Goal: Task Accomplishment & Management: Use online tool/utility

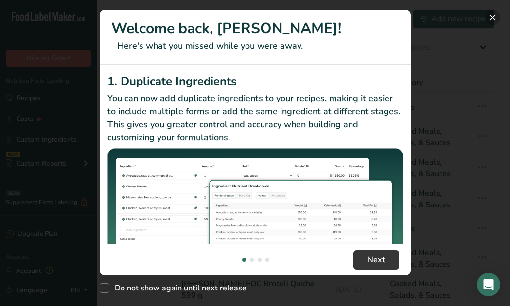
click at [494, 17] on button "New Features" at bounding box center [492, 18] width 16 height 16
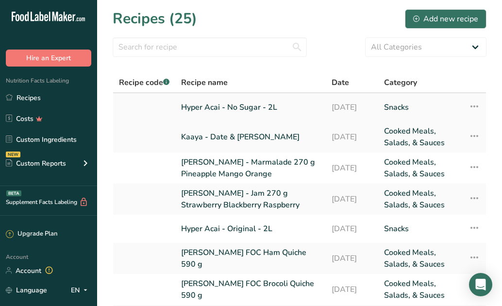
click at [256, 105] on link "Hyper Acai - No Sugar - 2L" at bounding box center [250, 107] width 139 height 20
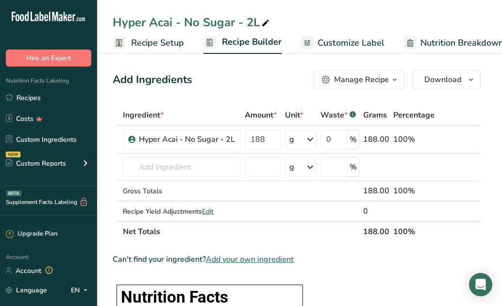
click at [345, 47] on span "Customize Label" at bounding box center [351, 42] width 67 height 13
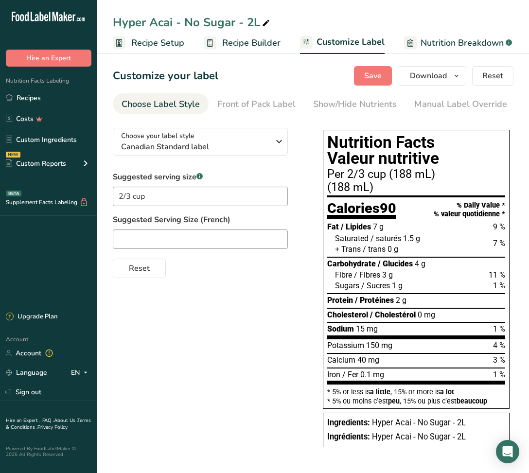
click at [154, 46] on span "Recipe Setup" at bounding box center [157, 42] width 53 height 13
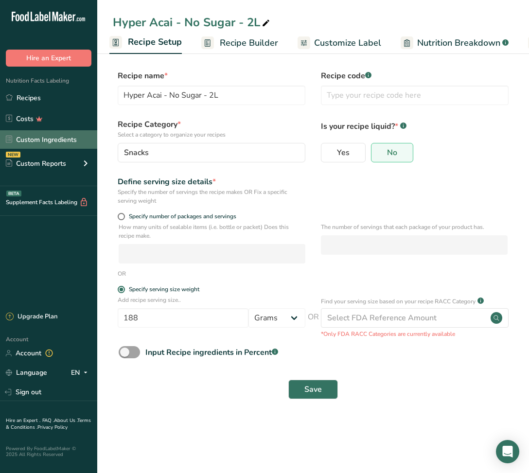
click at [51, 139] on link "Custom Ingredients" at bounding box center [48, 139] width 97 height 18
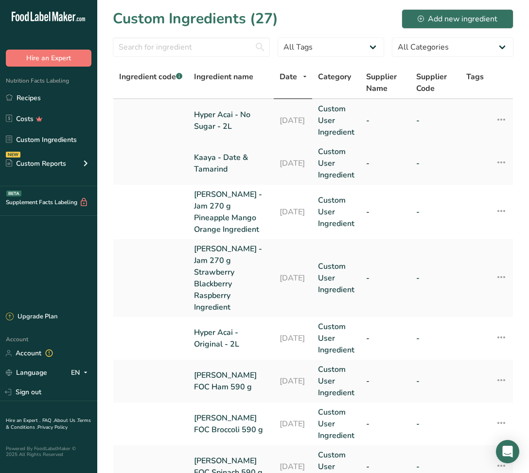
click at [502, 119] on icon at bounding box center [501, 119] width 12 height 17
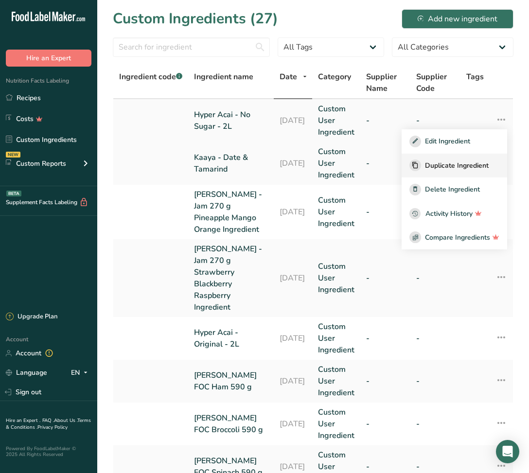
click at [458, 169] on span "Duplicate Ingredient" at bounding box center [457, 165] width 64 height 10
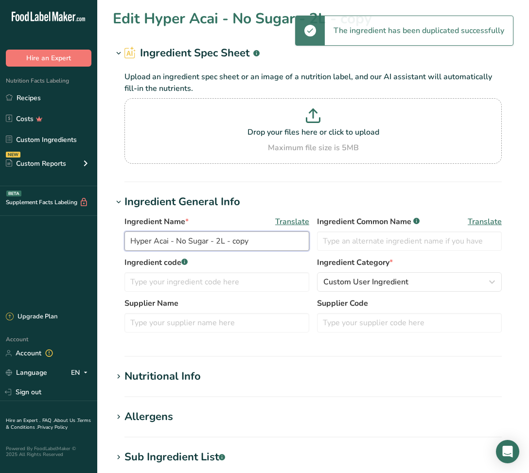
click at [240, 242] on input "Hyper Acai - No Sugar - 2L - copy" at bounding box center [216, 240] width 185 height 19
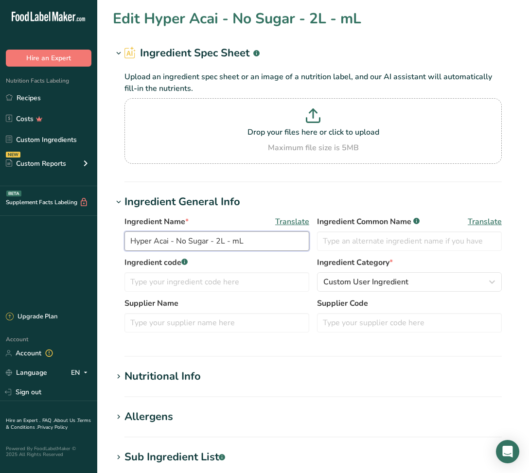
type input "Hyper Acai - No Sugar - 2L - mL"
click at [159, 306] on div "Nutritional Info" at bounding box center [162, 376] width 76 height 16
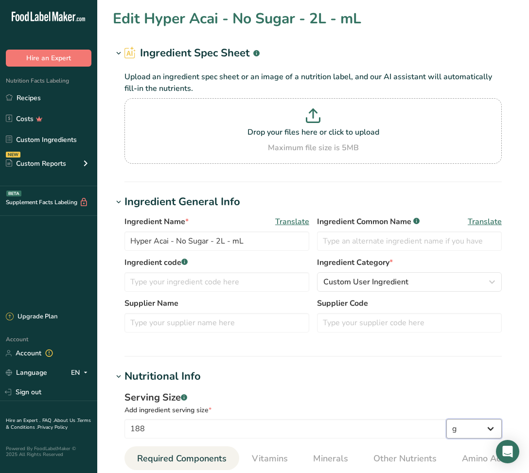
select select "17"
type input "92.88"
type KJ "388.584"
type Fat "7.1279"
type Fat "1.566"
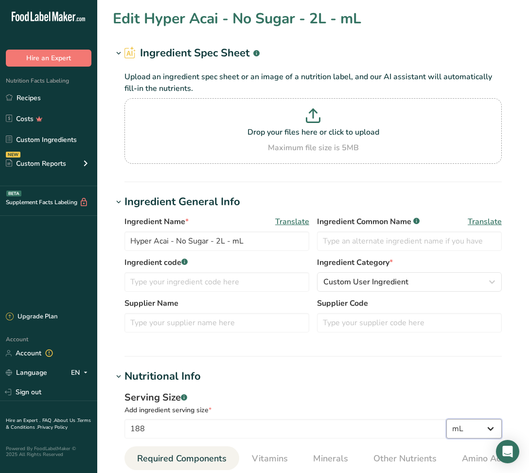
type input "18.792"
type Carbohydrates "4.3201"
type Fiber "3.2399"
type Sugars "0.5401"
type input "1.9439"
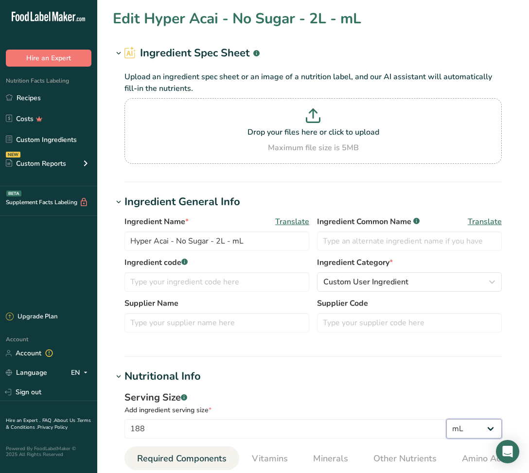
select select "22"
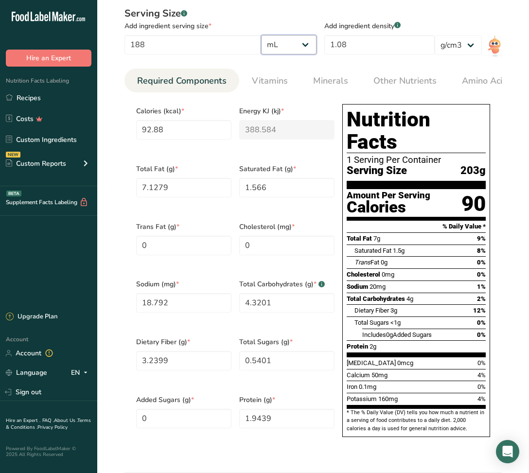
scroll to position [386, 0]
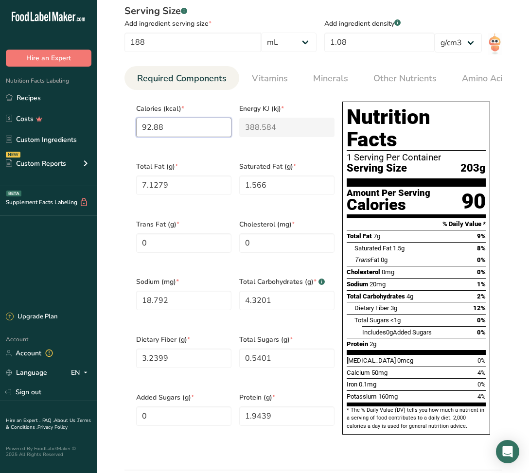
click at [162, 127] on input "92.88" at bounding box center [183, 127] width 95 height 19
click at [163, 127] on input "92.88" at bounding box center [183, 127] width 95 height 19
type input "8"
type KJ "33.5"
type input "86"
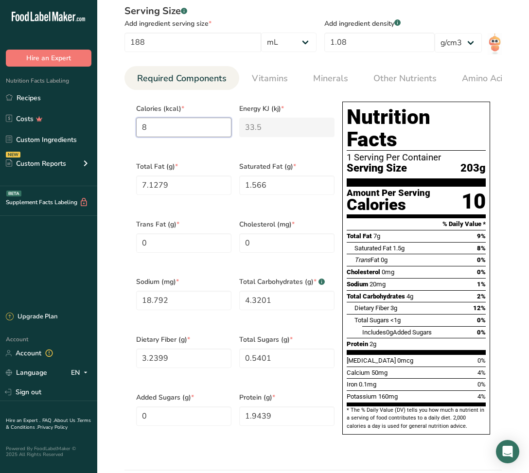
type KJ "359.8"
type input "86"
type Fat "7.1"
type Fat "1.45"
type input "17.4"
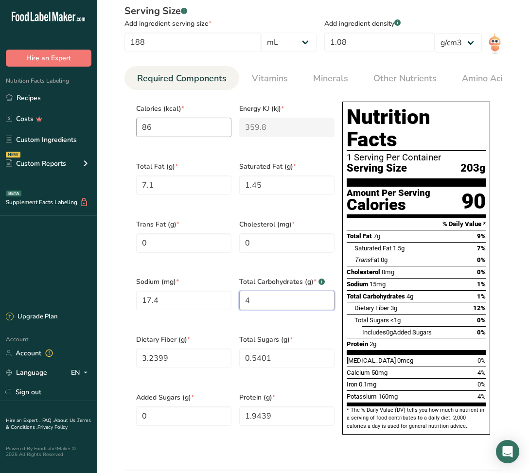
type Carbohydrates "4"
type Fiber "3"
type Sugars "0.5"
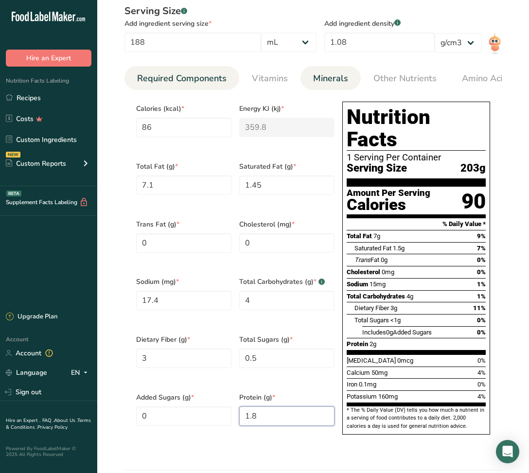
type input "1.8"
click at [326, 74] on span "Minerals" at bounding box center [330, 78] width 35 height 13
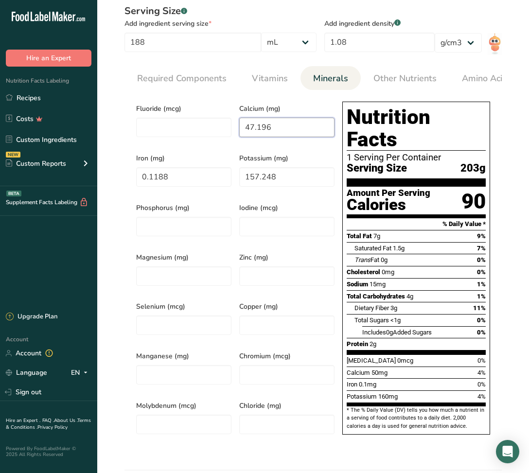
click at [252, 134] on input "47.196" at bounding box center [286, 127] width 95 height 19
click at [254, 132] on input "47.196" at bounding box center [286, 127] width 95 height 19
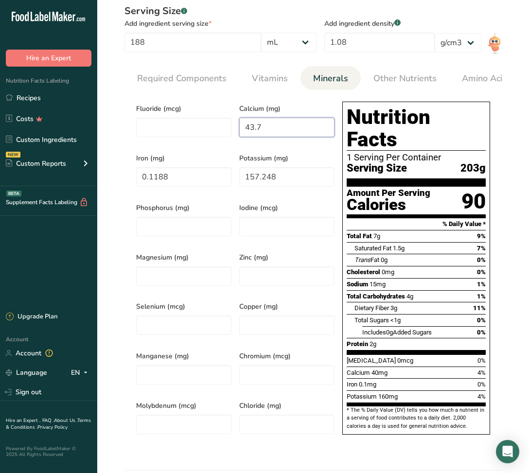
type input "43.7"
type input "0.11"
type input "145.6"
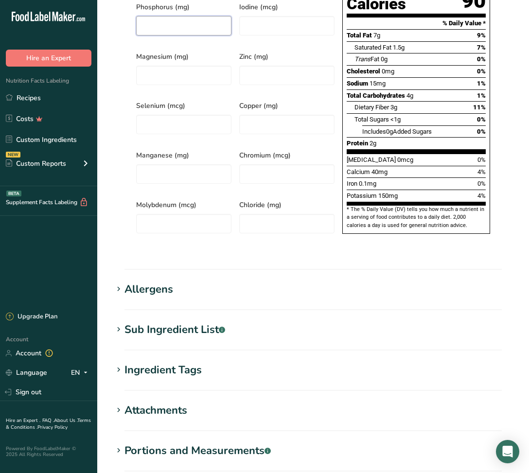
scroll to position [677, 0]
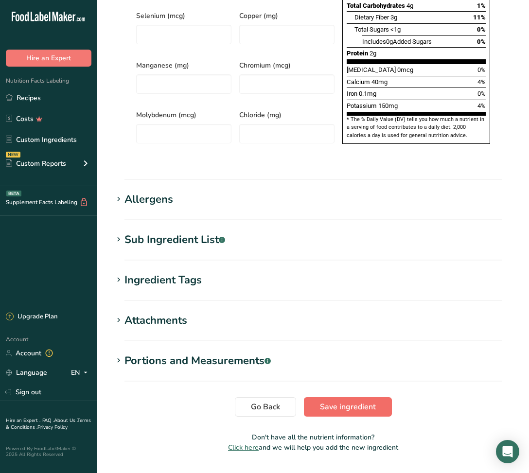
click at [362, 306] on span "Save ingredient" at bounding box center [348, 407] width 56 height 12
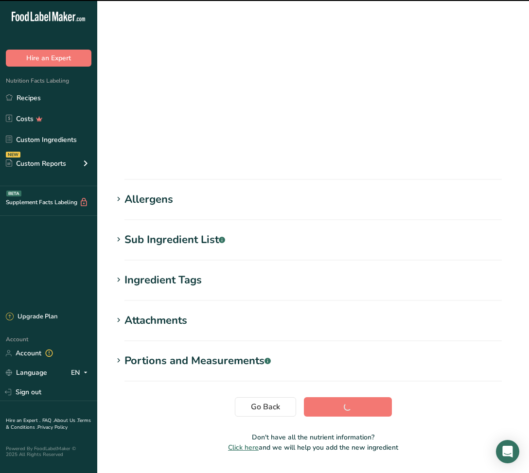
scroll to position [1, 0]
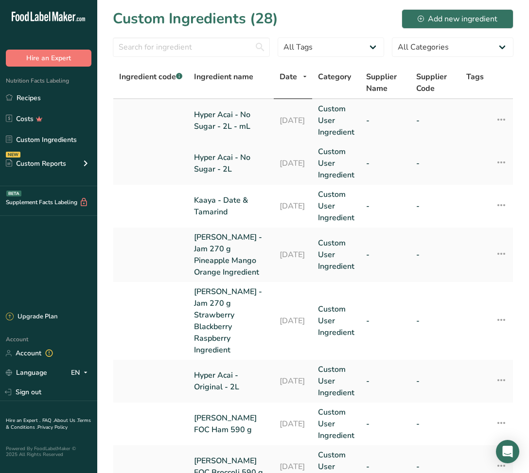
click at [219, 128] on link "Hyper Acai - No Sugar - 2L - mL" at bounding box center [231, 120] width 74 height 23
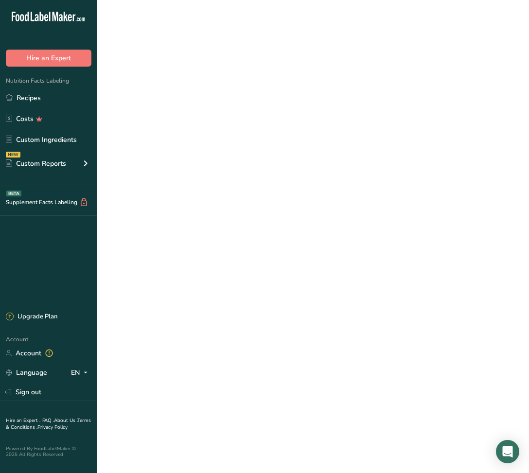
select select "17"
select select "22"
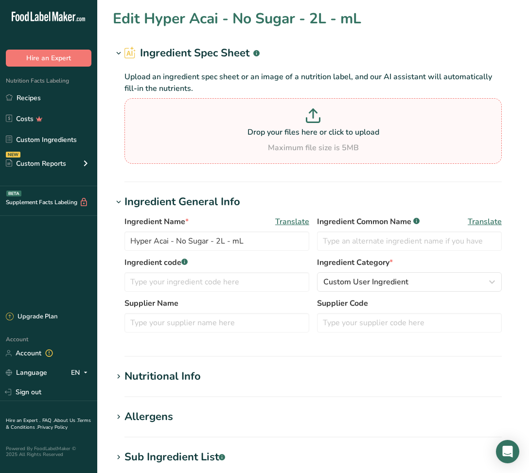
type input "86"
type KJ "359.8"
type Fat "7.1"
type Fat "1.45"
type Fat "0"
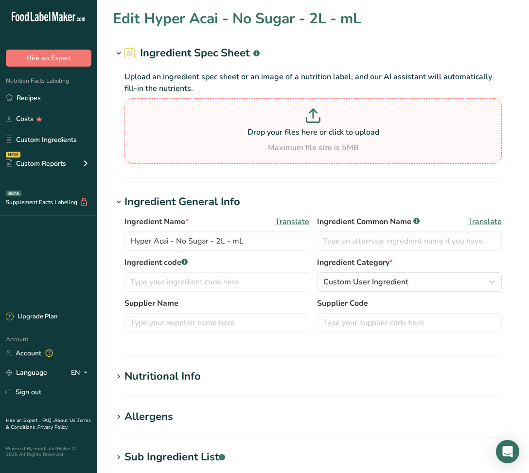
type input "0"
type input "17.4"
type Carbohydrates "4"
type Fiber "3"
type Sugars "0.5"
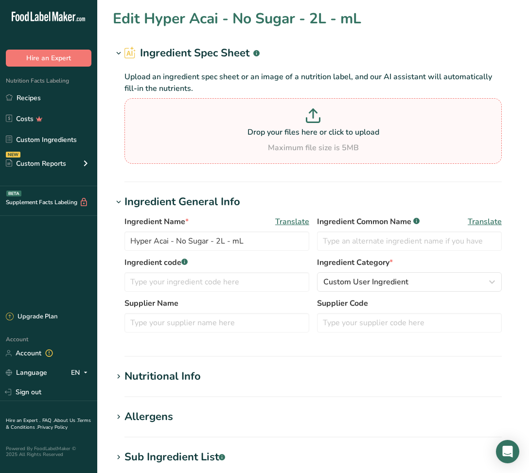
type Sugars "0"
type input "1.8"
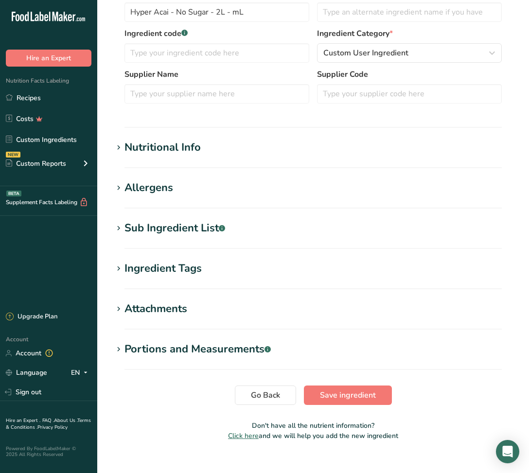
scroll to position [229, 0]
click at [188, 150] on div "Nutritional Info" at bounding box center [162, 147] width 76 height 16
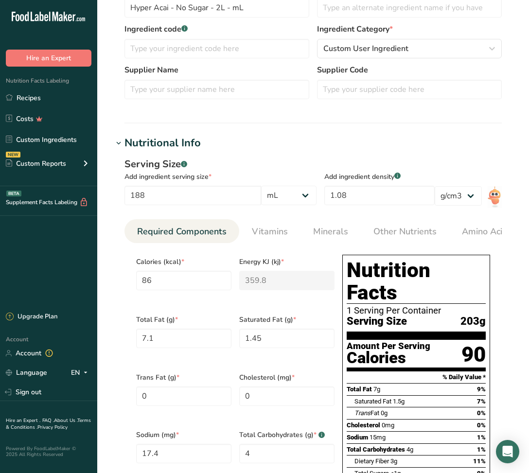
scroll to position [235, 0]
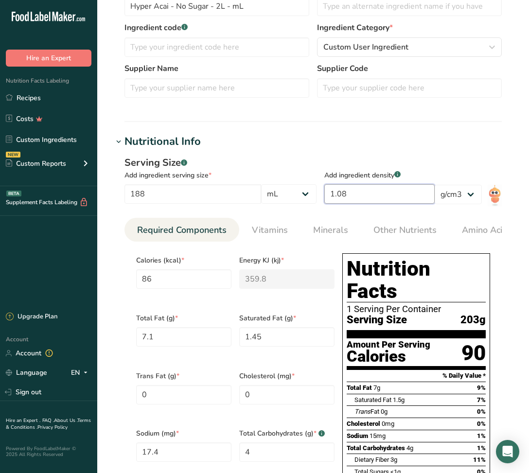
click at [340, 195] on input "1.08" at bounding box center [379, 193] width 110 height 19
type input "1"
type input "79.6297"
type KJ "333.1482"
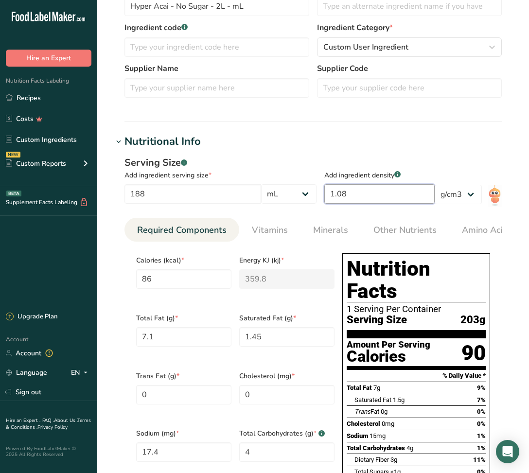
type Fat "6.574"
type Fat "1.3425"
type input "16.111"
type Carbohydrates "3.7038"
type Fiber "2.7777"
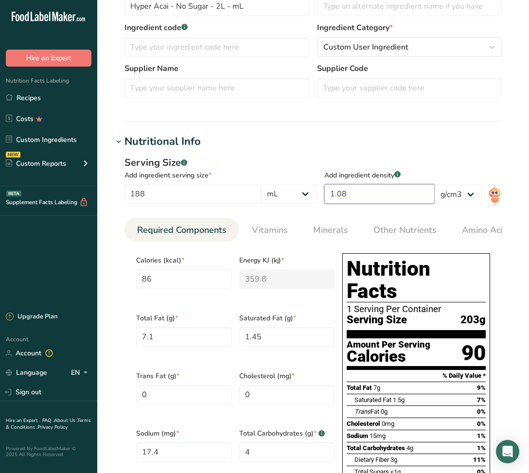
type Sugars "0.463"
type input "1.6666"
type input "1.07"
type input "85.2037"
type KJ "356.4686"
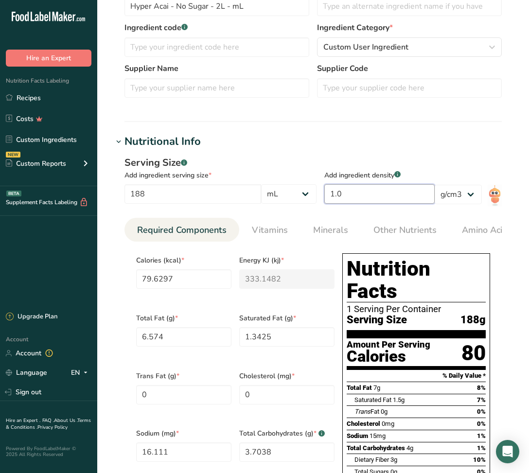
type Fat "7.0342"
type Fat "1.4365"
type input "17.2388"
type Carbohydrates "3.9631"
type Fiber "2.9721"
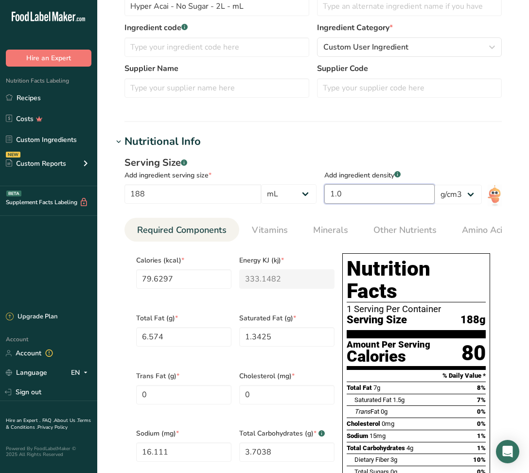
type Sugars "0.4955"
type input "1.7833"
type input "1.07"
click at [392, 215] on div "Serving Size .a-a{fill:#347362;}.b-a{fill:#fff;} Add ingredient serving size * …" at bounding box center [313, 380] width 400 height 460
click at [391, 197] on input "1.07" at bounding box center [379, 193] width 110 height 19
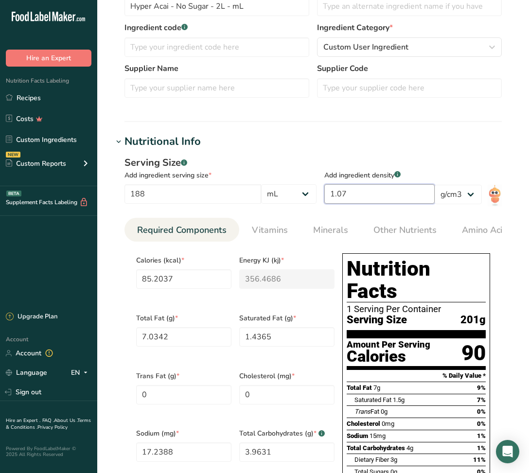
click at [391, 197] on input "1.07" at bounding box center [379, 193] width 110 height 19
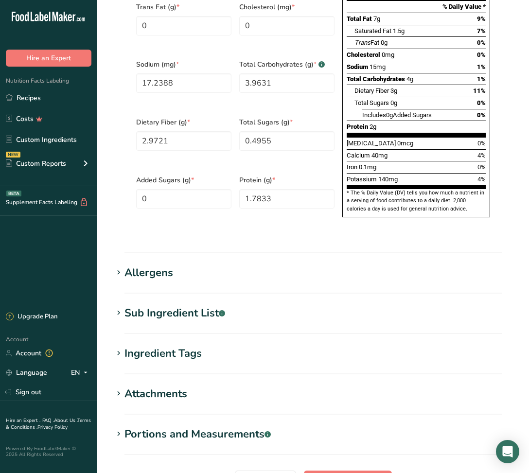
scroll to position [677, 0]
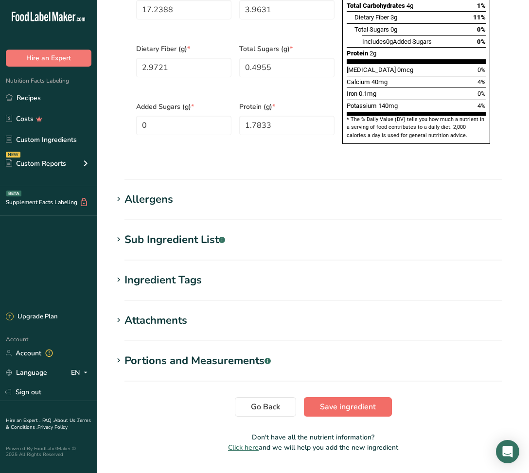
click at [367, 306] on span "Save ingredient" at bounding box center [348, 407] width 56 height 12
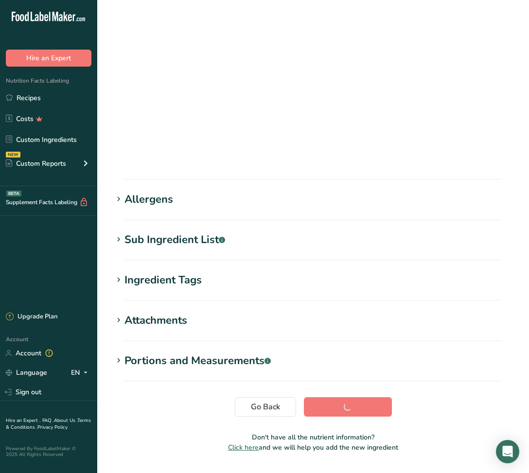
scroll to position [1, 0]
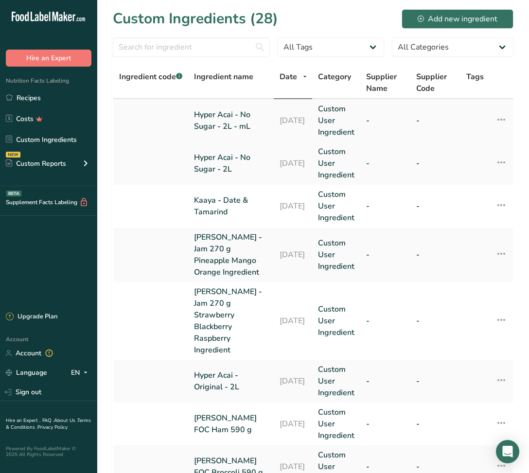
click at [231, 133] on td "Hyper Acai - No Sugar - 2L - mL" at bounding box center [230, 120] width 85 height 43
click at [216, 123] on link "Hyper Acai - No Sugar - 2L - mL" at bounding box center [231, 120] width 74 height 23
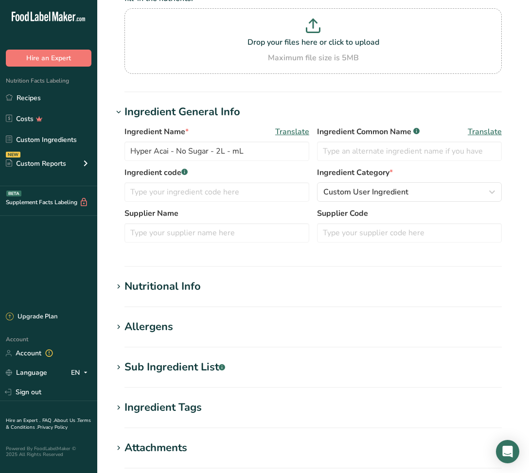
scroll to position [137, 0]
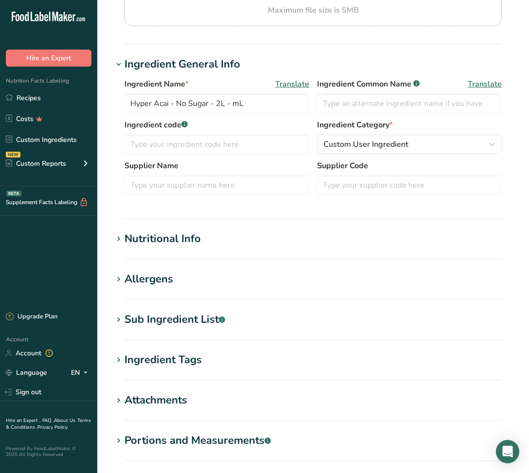
click at [279, 241] on h1 "Nutritional Info" at bounding box center [313, 239] width 400 height 16
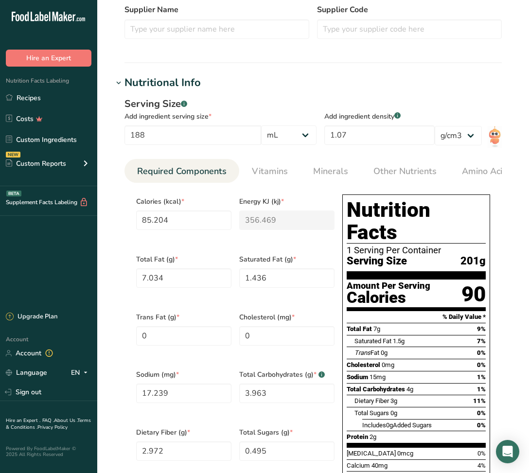
scroll to position [294, 0]
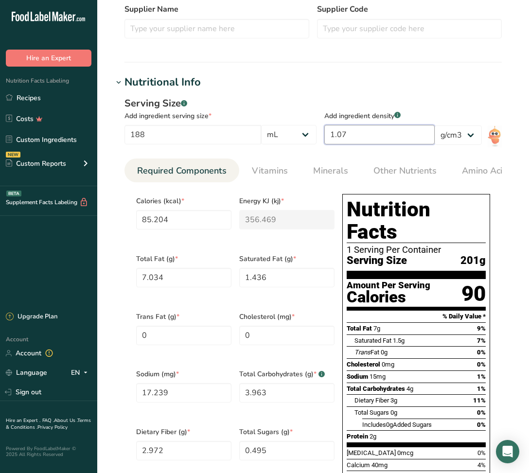
click at [334, 141] on input "1.07" at bounding box center [379, 134] width 110 height 19
click at [336, 139] on input "1.07" at bounding box center [379, 134] width 110 height 19
type input "1"
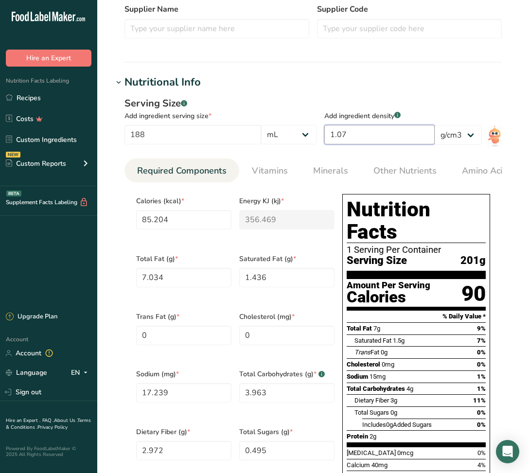
type input "79.6297"
type KJ "333.1482"
type Fat "6.574"
type Fat "1.3425"
type input "16.111"
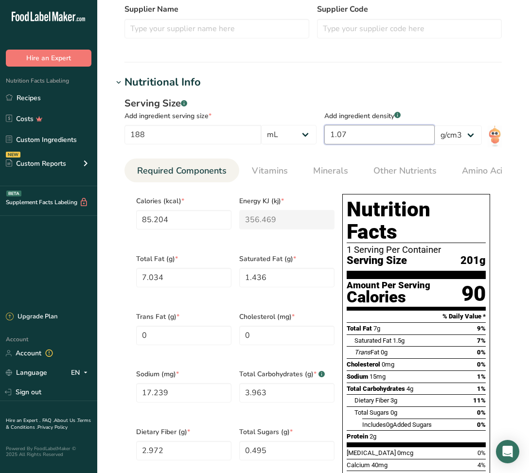
type Carbohydrates "3.7038"
type Fiber "2.7777"
type Sugars "0.463"
type input "1.6666"
type input "1.8"
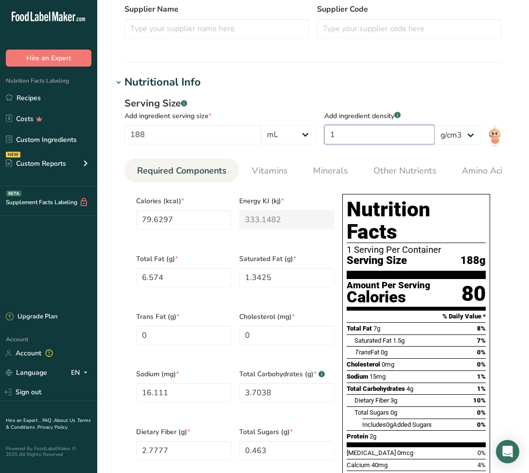
type input "143.3334"
type KJ "599.6668"
type Fat "11.8332"
type Fat "2.4165"
type input "28.9999"
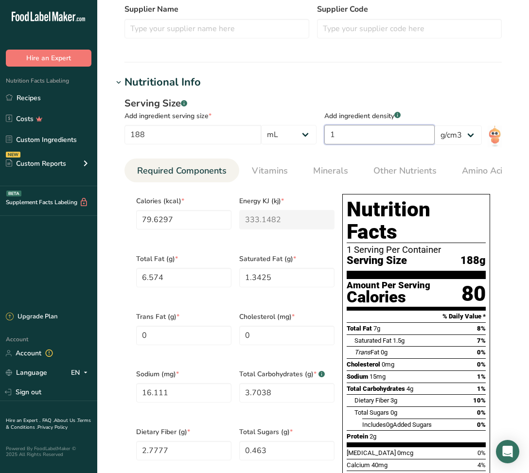
type Carbohydrates "6.6668"
type Fiber "4.9999"
type Sugars "0.8335"
type input "2.9999"
click at [350, 139] on input "1.8" at bounding box center [379, 134] width 110 height 19
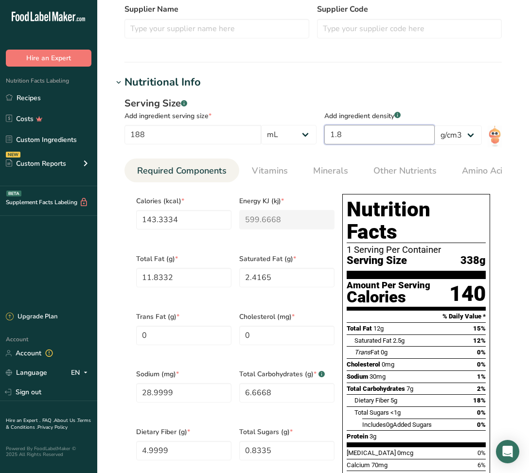
click at [350, 139] on input "1.8" at bounding box center [379, 134] width 110 height 19
type input "1"
type input "79.6297"
type KJ "333.1482"
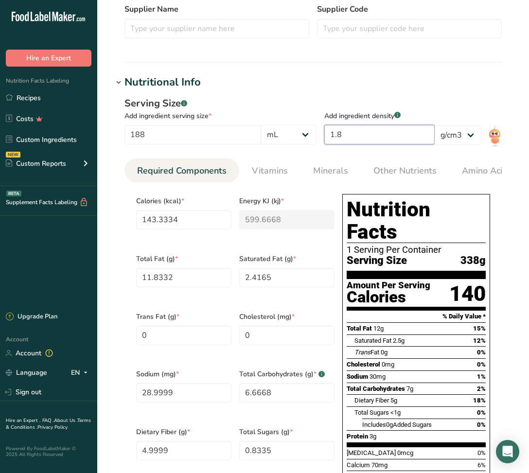
type Fat "6.574"
type Fat "1.3425"
type input "16.111"
type Carbohydrates "3.7038"
type Fiber "2.7777"
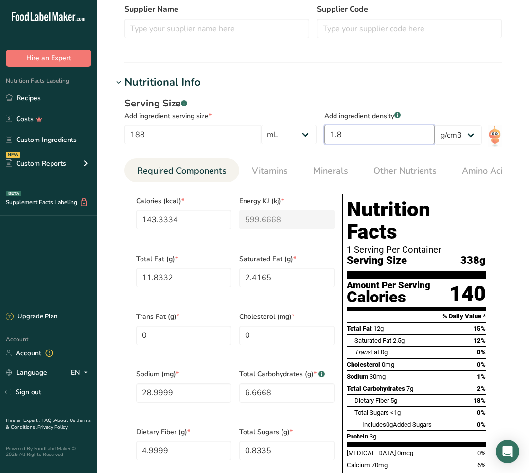
type Sugars "0.463"
type input "1.6666"
type input "1.08"
type input "86"
type KJ "359.8001"
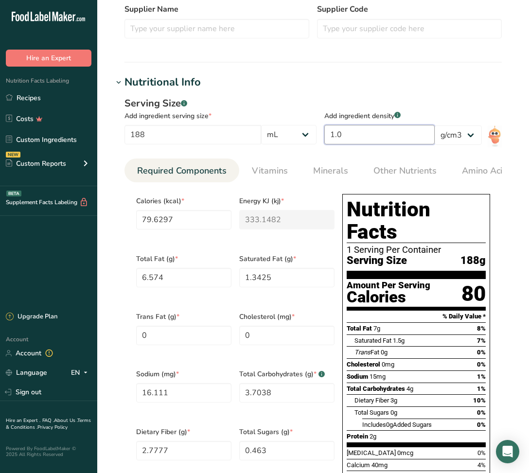
type Fat "7.0999"
type Fat "1.4499"
type input "17.3999"
type Carbohydrates "4.0001"
type Fiber "2.9999"
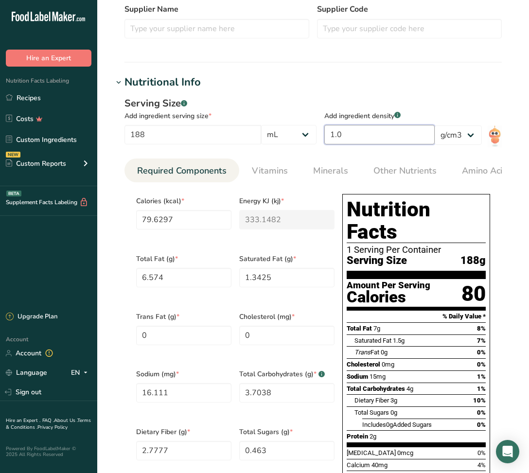
type Sugars "0.5001"
type input "1.7999"
type input "1.08"
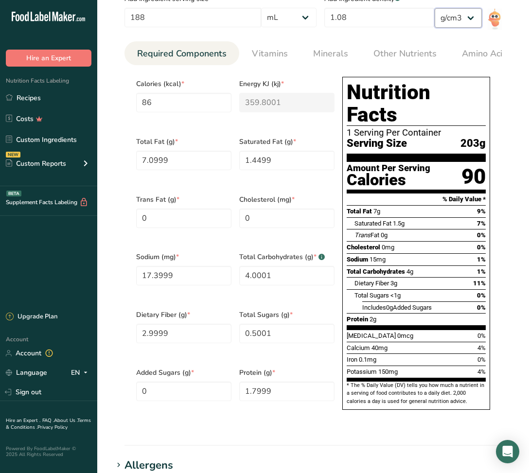
scroll to position [345, 0]
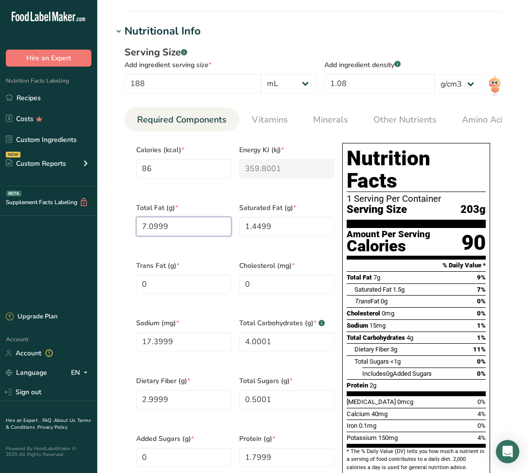
click at [185, 225] on Fat "7.0999" at bounding box center [183, 226] width 95 height 19
type Fat "17.1"
type Fat "1.45"
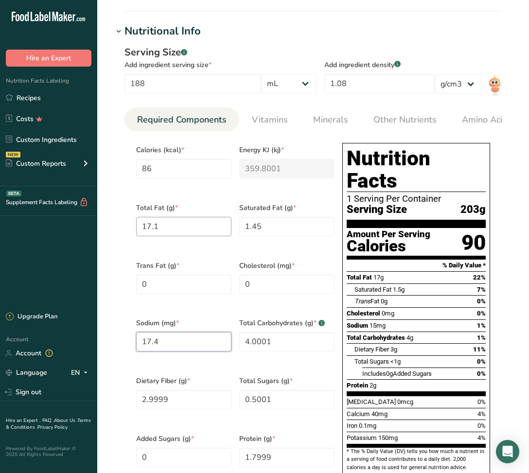
type input "17.4"
type Carbohydrates "4"
type Fiber "3"
type Sugars "0.5"
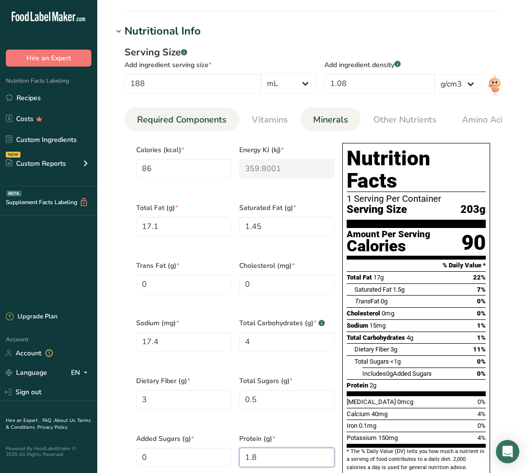
type input "1.8"
click at [318, 124] on span "Minerals" at bounding box center [330, 119] width 35 height 13
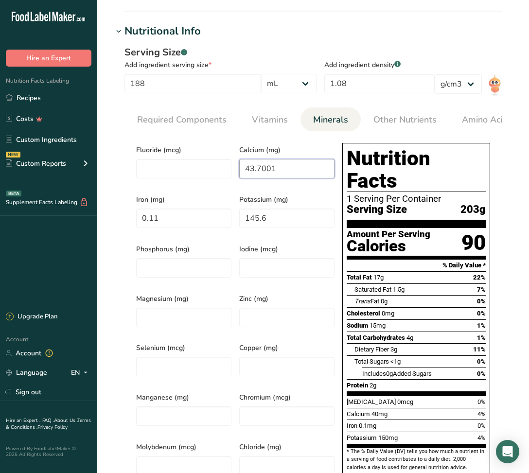
click at [257, 173] on input "43.7001" at bounding box center [286, 168] width 95 height 19
click at [284, 172] on input "43.7001" at bounding box center [286, 168] width 95 height 19
type input "43.7"
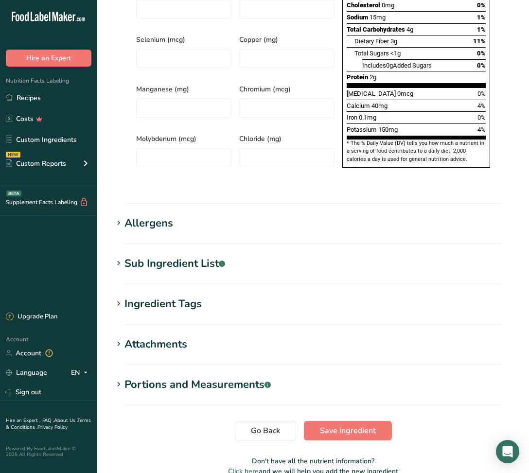
scroll to position [677, 0]
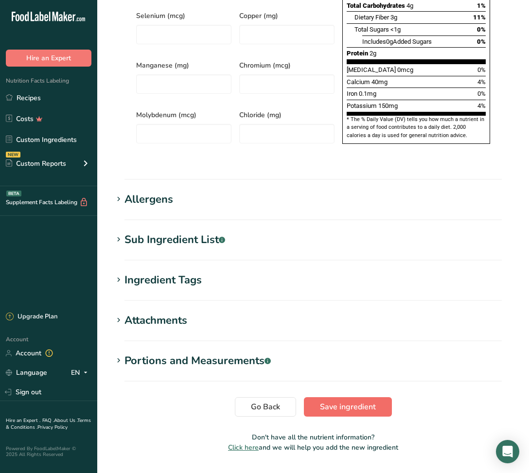
click at [335, 306] on span "Save ingredient" at bounding box center [348, 407] width 56 height 12
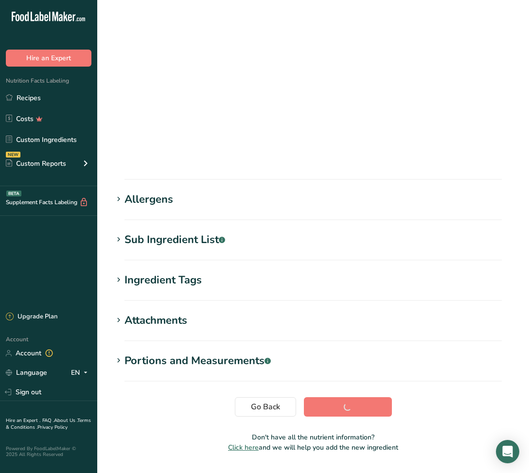
scroll to position [1, 0]
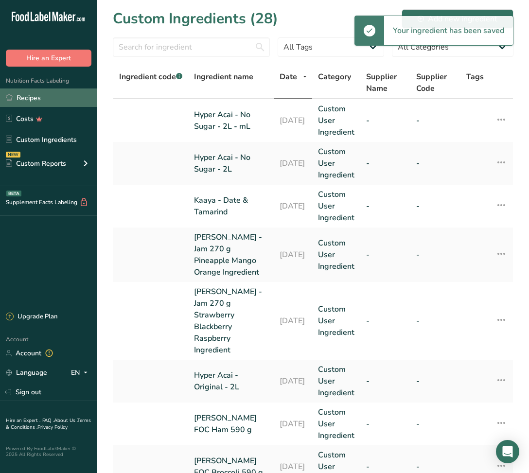
click at [30, 94] on link "Recipes" at bounding box center [48, 97] width 97 height 18
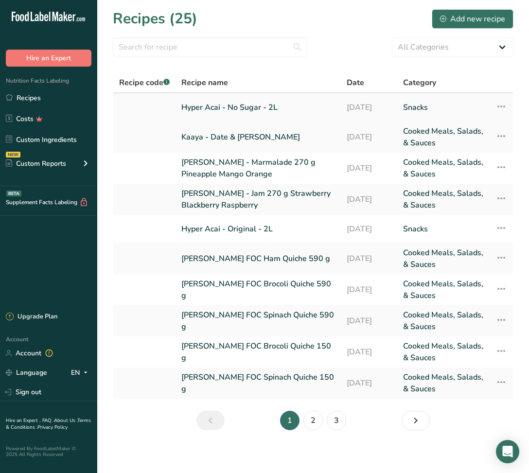
click at [197, 114] on link "Hyper Acai - No Sugar - 2L" at bounding box center [258, 107] width 154 height 20
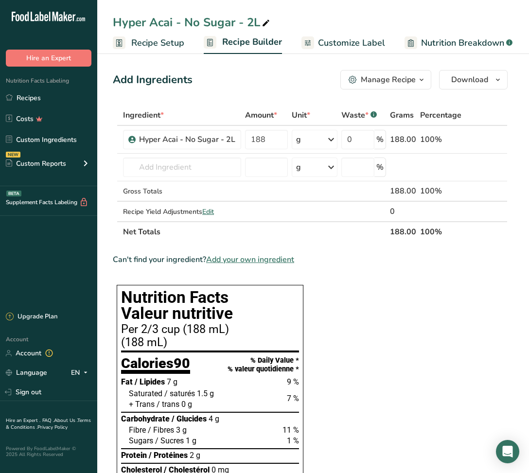
click at [166, 44] on span "Recipe Setup" at bounding box center [157, 42] width 53 height 13
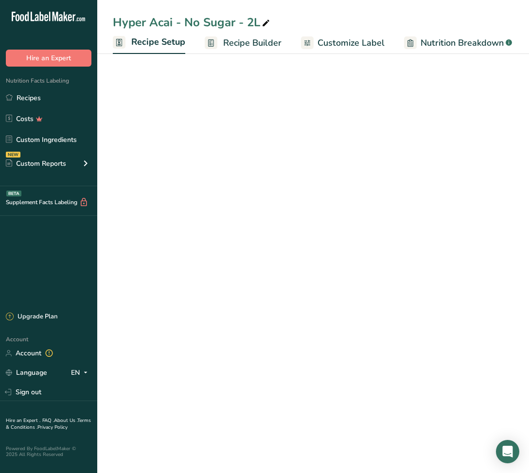
scroll to position [0, 3]
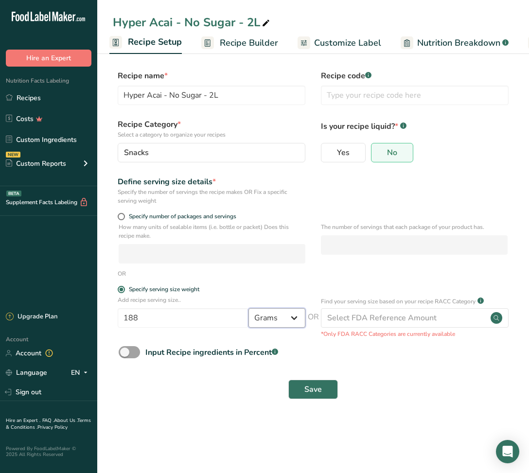
select select "17"
select select "22"
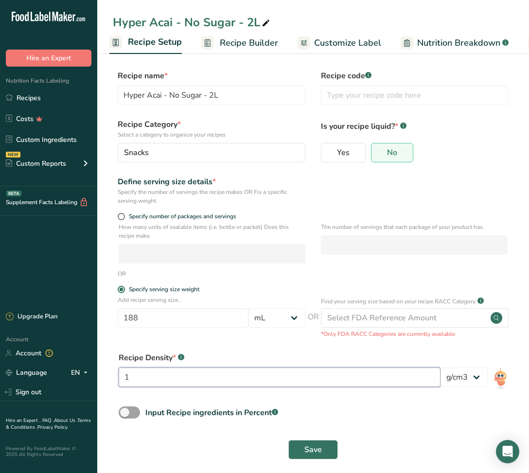
click at [321, 306] on input "1" at bounding box center [280, 376] width 322 height 19
type input "1.08"
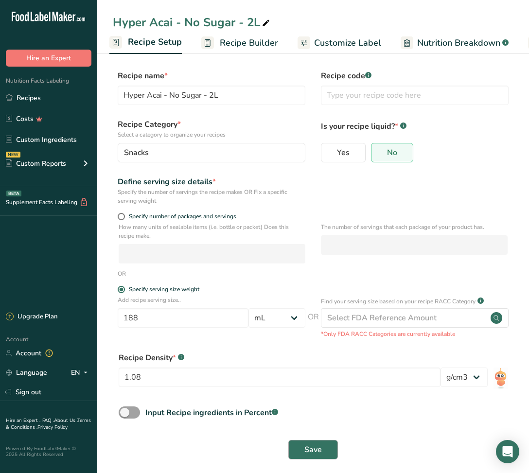
click at [329, 306] on button "Save" at bounding box center [313, 449] width 50 height 19
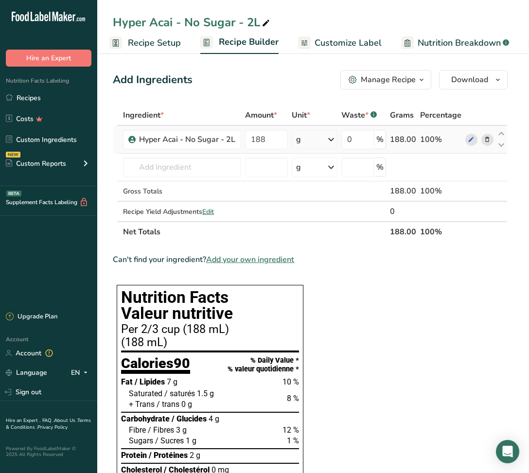
click at [317, 141] on div "g" at bounding box center [314, 139] width 46 height 19
click at [484, 140] on icon at bounding box center [486, 140] width 7 height 10
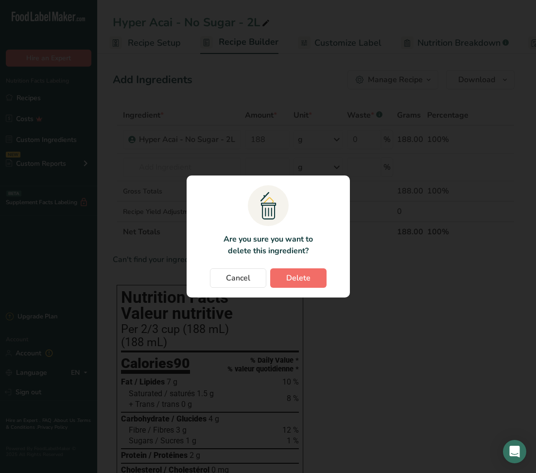
click at [295, 275] on span "Delete" at bounding box center [298, 278] width 24 height 12
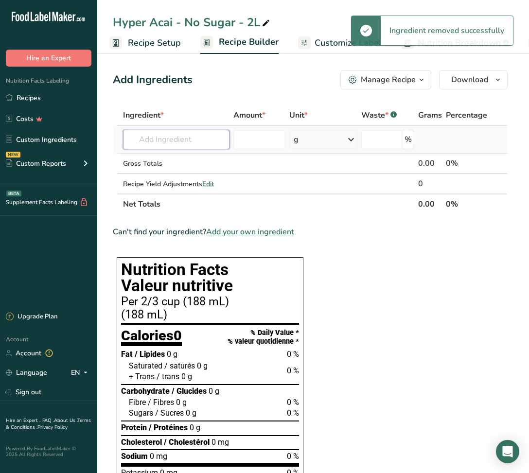
click at [191, 142] on input "text" at bounding box center [176, 139] width 106 height 19
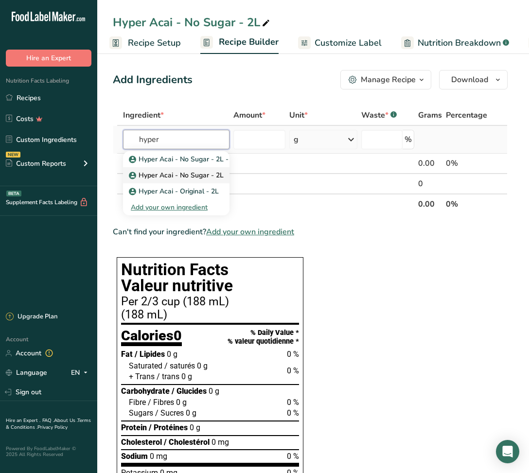
type input "hyper"
click at [200, 178] on p "Hyper Acai - No Sugar - 2L" at bounding box center [177, 175] width 93 height 10
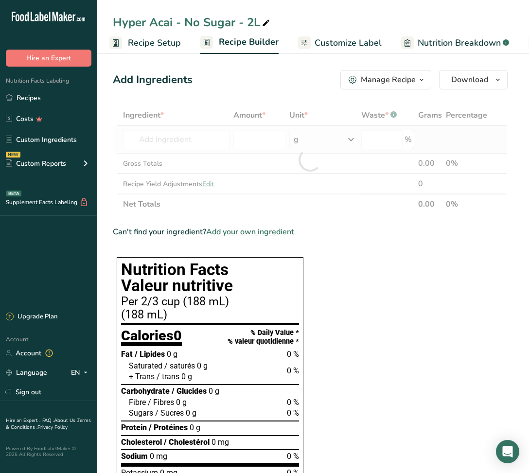
type input "Hyper Acai - No Sugar - 2L"
type input "0"
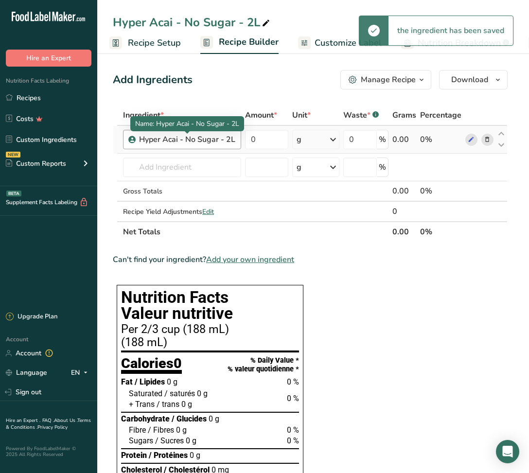
click at [210, 143] on div "Hyper Acai - No Sugar - 2L" at bounding box center [187, 140] width 96 height 12
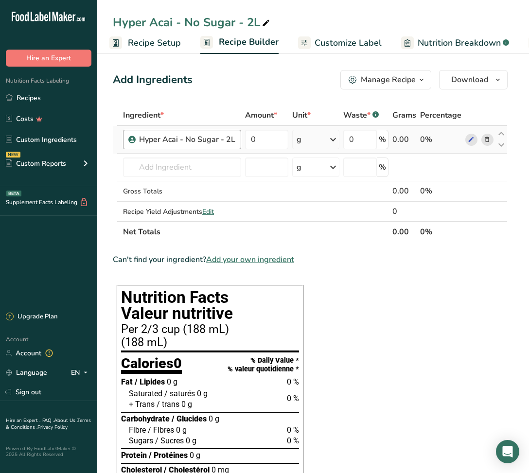
click at [212, 140] on div "Hyper Acai - No Sugar - 2L" at bounding box center [187, 140] width 96 height 12
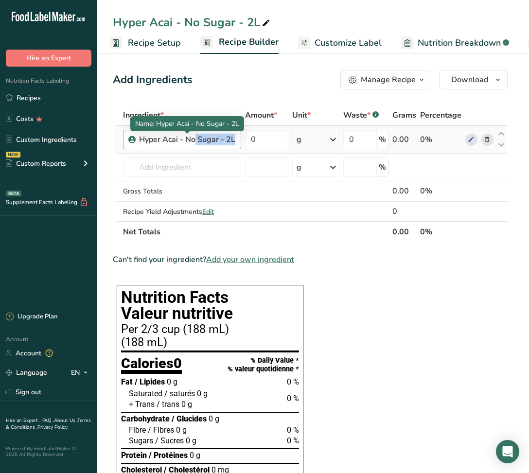
click at [212, 140] on div "Hyper Acai - No Sugar - 2L" at bounding box center [187, 140] width 96 height 12
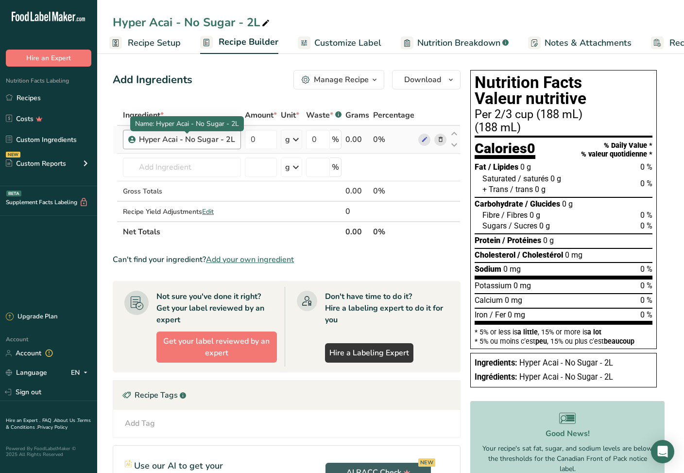
click at [224, 137] on div "Hyper Acai - No Sugar - 2L" at bounding box center [187, 140] width 96 height 12
click at [438, 140] on icon at bounding box center [440, 140] width 7 height 10
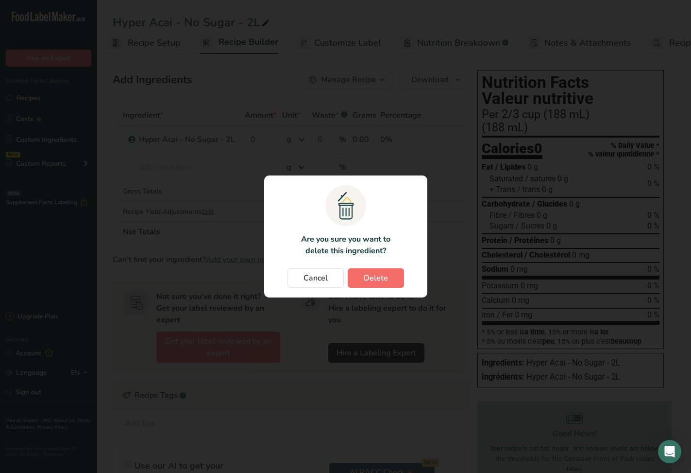
click at [365, 274] on span "Delete" at bounding box center [376, 278] width 24 height 12
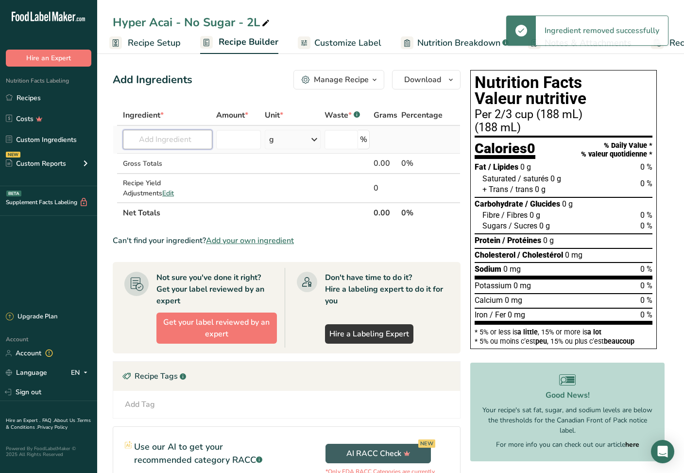
click at [205, 144] on input "text" at bounding box center [167, 139] width 89 height 19
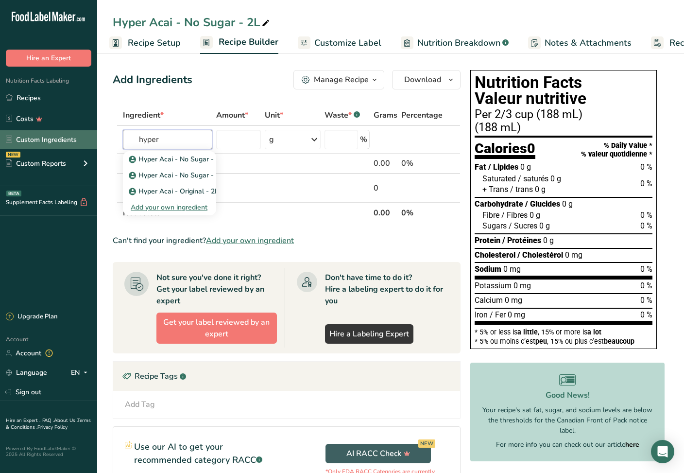
type input "hyper"
click at [60, 143] on link "Custom Ingredients" at bounding box center [48, 139] width 97 height 18
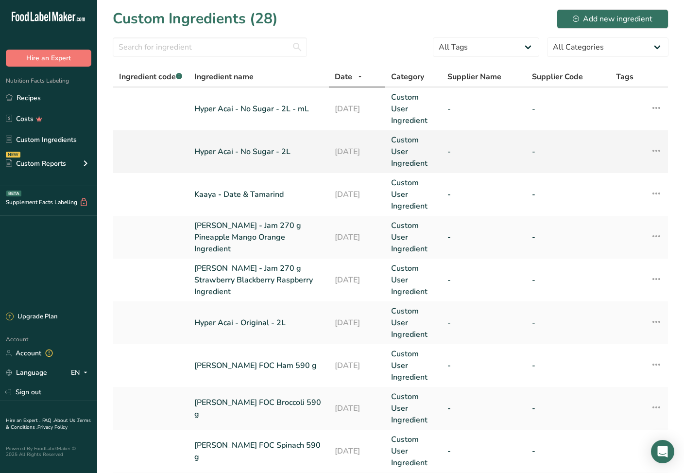
click at [502, 152] on icon at bounding box center [656, 150] width 12 height 17
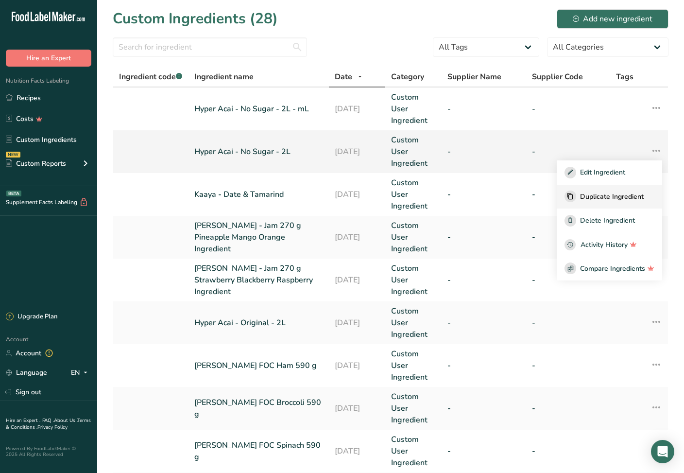
click at [502, 197] on span "Duplicate Ingredient" at bounding box center [612, 196] width 64 height 10
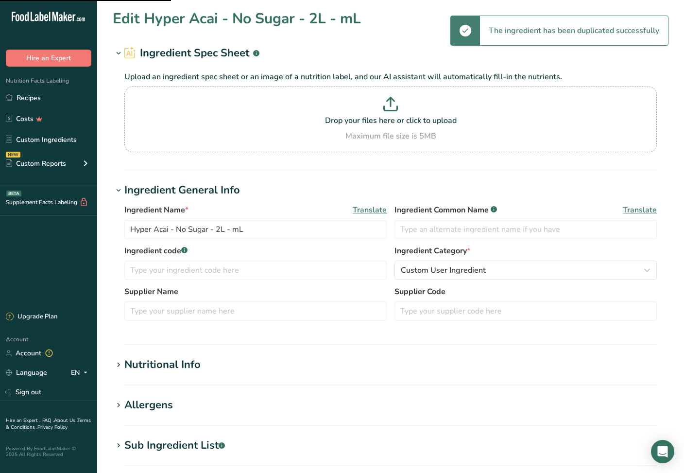
type input "Hyper Acai - No Sugar - 2L - copy"
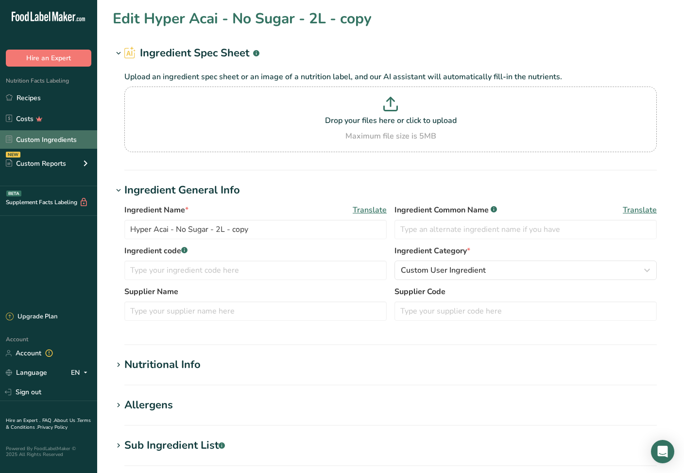
click at [52, 138] on link "Custom Ingredients" at bounding box center [48, 139] width 97 height 18
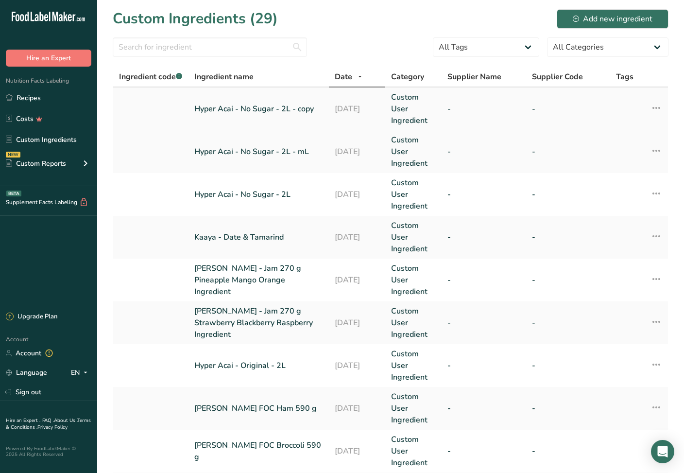
click at [502, 109] on icon at bounding box center [656, 107] width 12 height 17
click at [502, 179] on span "Delete Ingredient" at bounding box center [607, 177] width 55 height 10
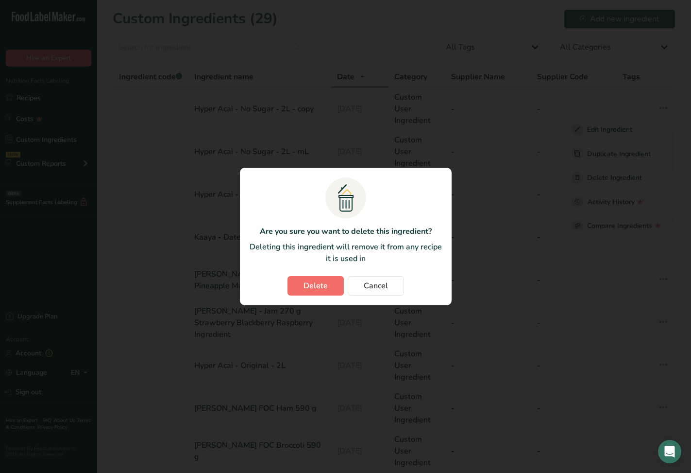
click at [312, 282] on span "Delete" at bounding box center [316, 286] width 24 height 12
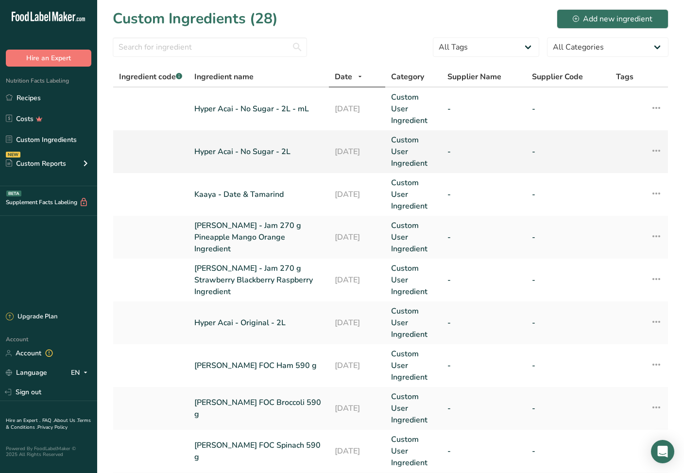
click at [502, 151] on icon at bounding box center [656, 150] width 12 height 17
click at [502, 222] on span "Delete Ingredient" at bounding box center [607, 220] width 55 height 10
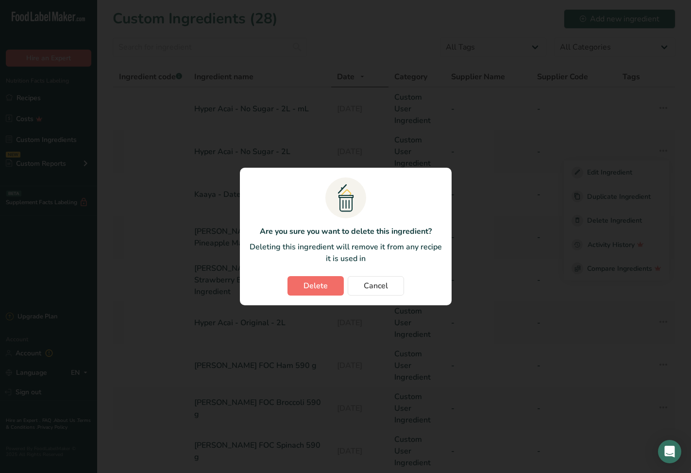
click at [297, 288] on button "Delete" at bounding box center [316, 285] width 56 height 19
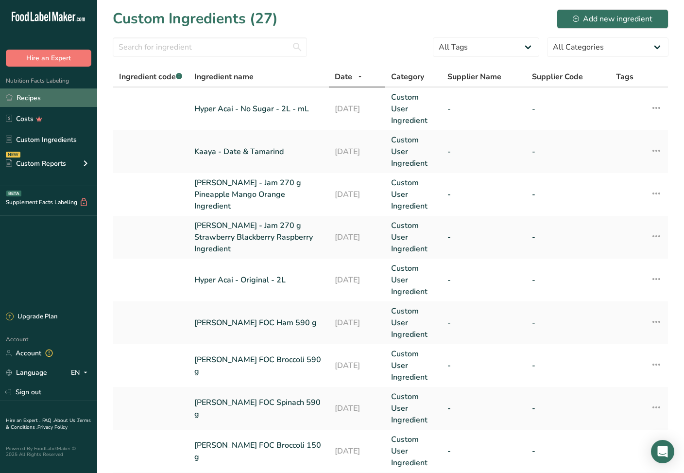
click at [30, 96] on link "Recipes" at bounding box center [48, 97] width 97 height 18
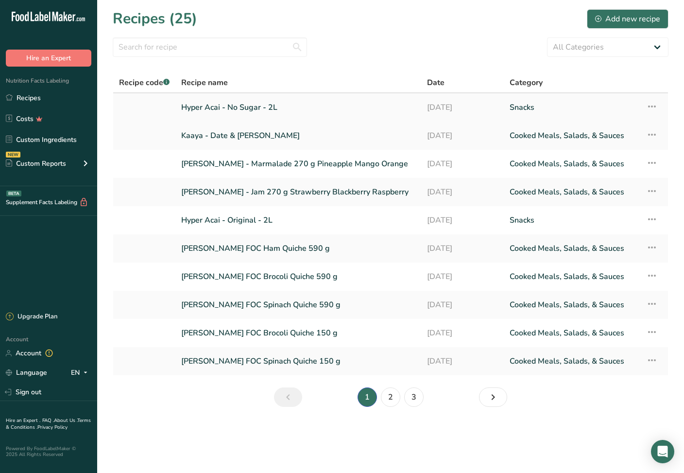
click at [239, 107] on link "Hyper Acai - No Sugar - 2L" at bounding box center [298, 107] width 234 height 20
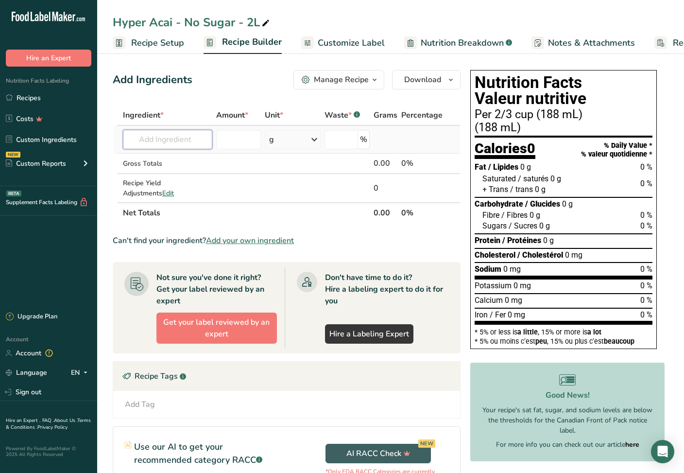
click at [211, 141] on input "text" at bounding box center [167, 139] width 89 height 19
type input "hyper"
click at [282, 211] on th "Net Totals" at bounding box center [246, 212] width 251 height 20
click at [185, 144] on input "text" at bounding box center [167, 139] width 89 height 19
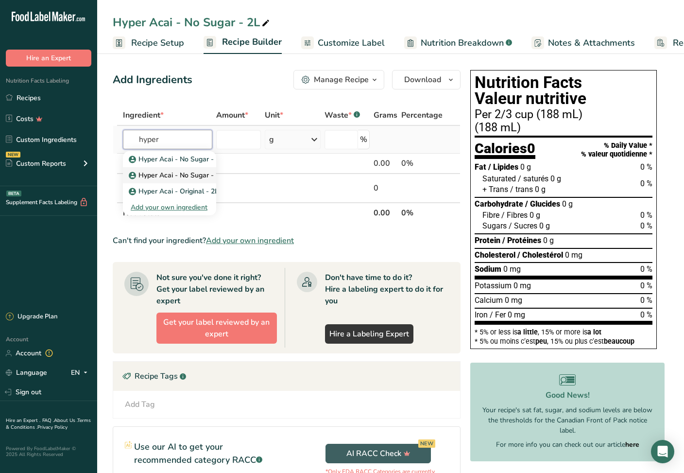
type input "hyper"
click at [199, 176] on p "Hyper Acai - No Sugar - 2L" at bounding box center [177, 175] width 93 height 10
type input "Hyper Acai - No Sugar - 2L"
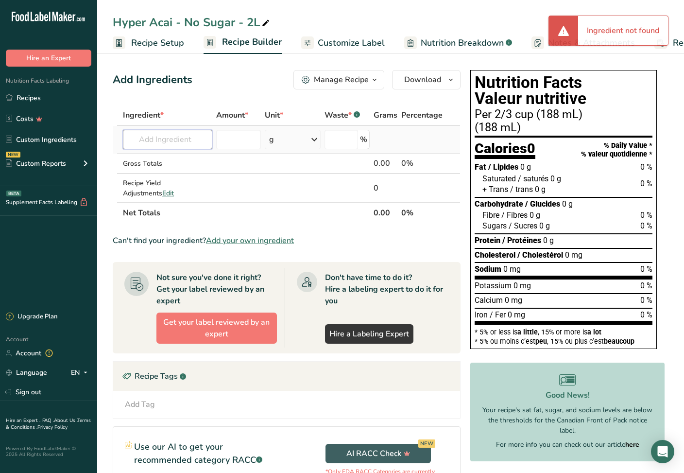
click at [192, 145] on input "text" at bounding box center [167, 139] width 89 height 19
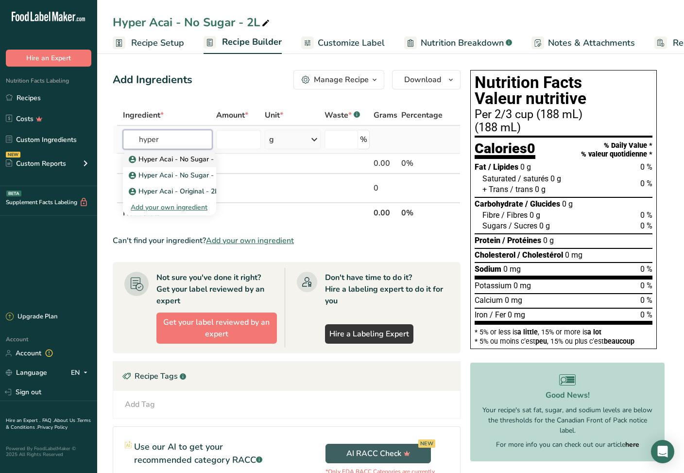
type input "hyper"
click at [196, 157] on p "Hyper Acai - No Sugar - 2L - mL" at bounding box center [185, 159] width 109 height 10
type input "Hyper Acai - No Sugar - 2L - mL"
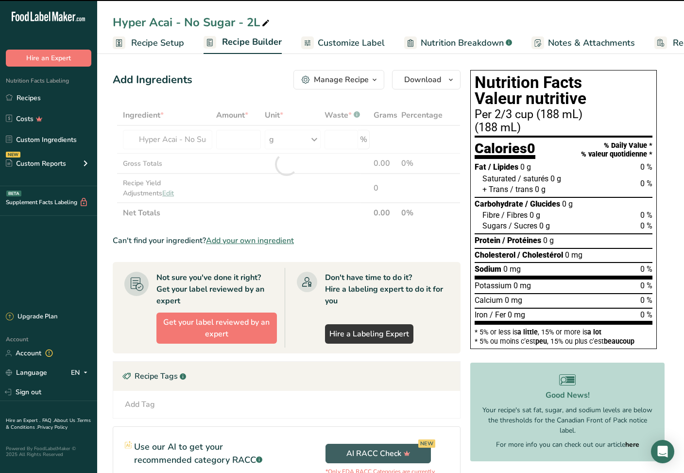
type input "0"
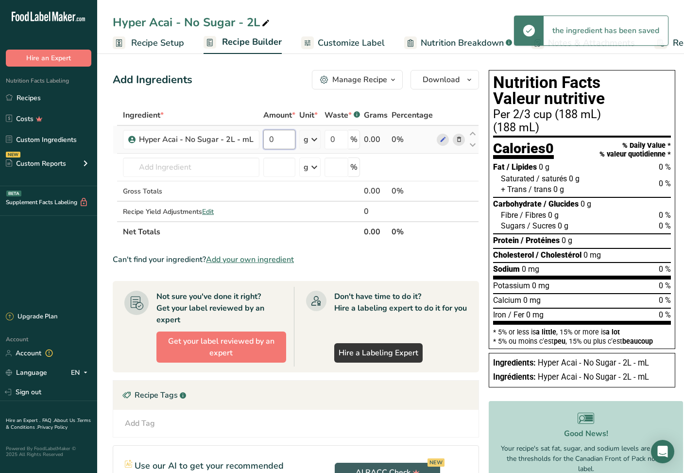
click at [279, 141] on input "0" at bounding box center [279, 139] width 32 height 19
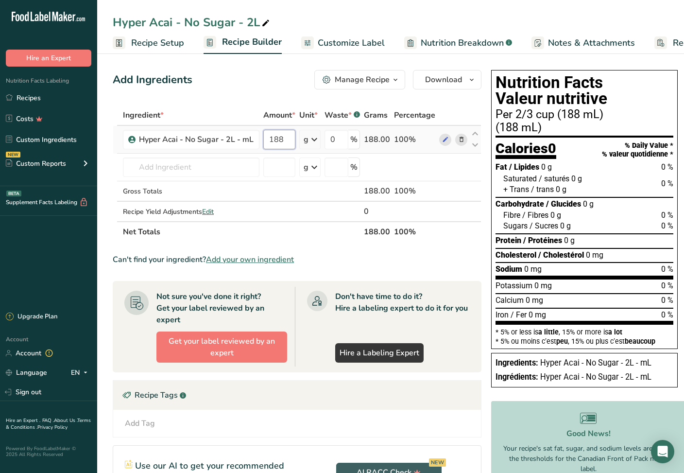
type input "188"
click at [315, 139] on div "Ingredient * Amount * Unit * Waste * .a-a{fill:#347362;}.b-a{fill:#fff;} Grams …" at bounding box center [297, 173] width 369 height 137
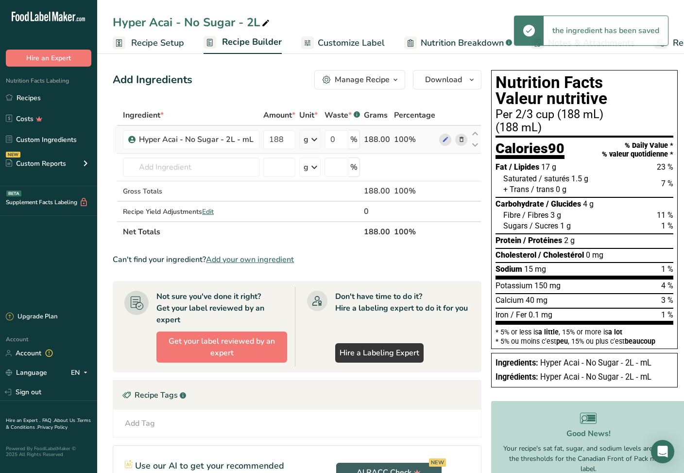
click at [315, 139] on icon at bounding box center [314, 139] width 12 height 17
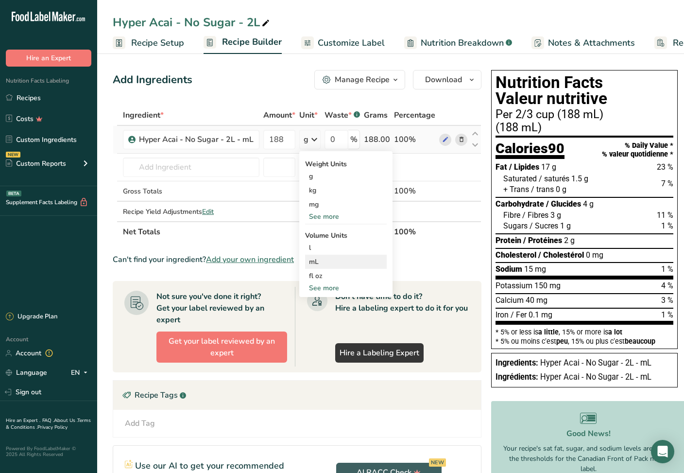
click at [326, 258] on div "mL" at bounding box center [346, 261] width 74 height 10
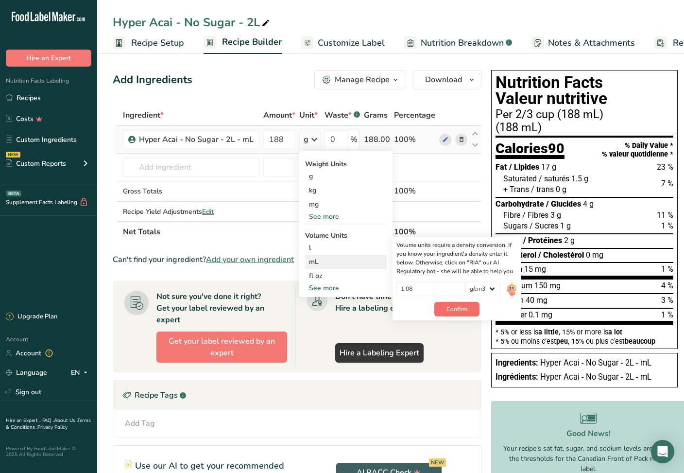
click at [448, 306] on span "Confirm" at bounding box center [456, 309] width 21 height 9
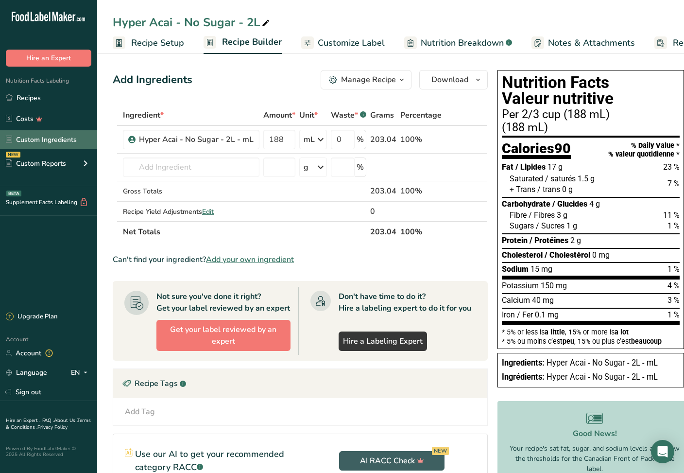
click at [55, 144] on link "Custom Ingredients" at bounding box center [48, 139] width 97 height 18
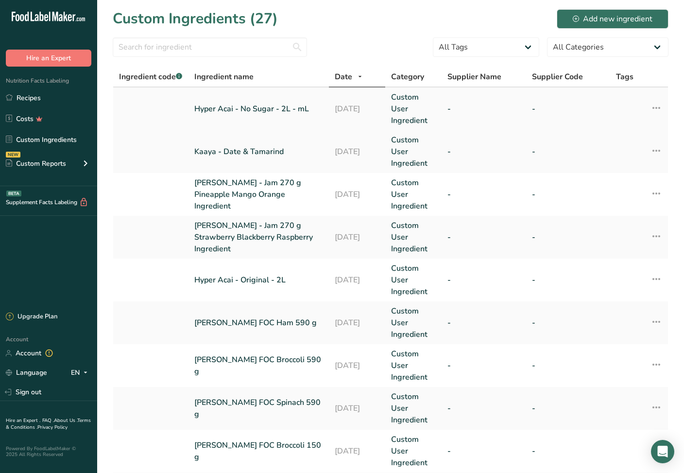
click at [265, 109] on link "Hyper Acai - No Sugar - 2L - mL" at bounding box center [258, 109] width 129 height 12
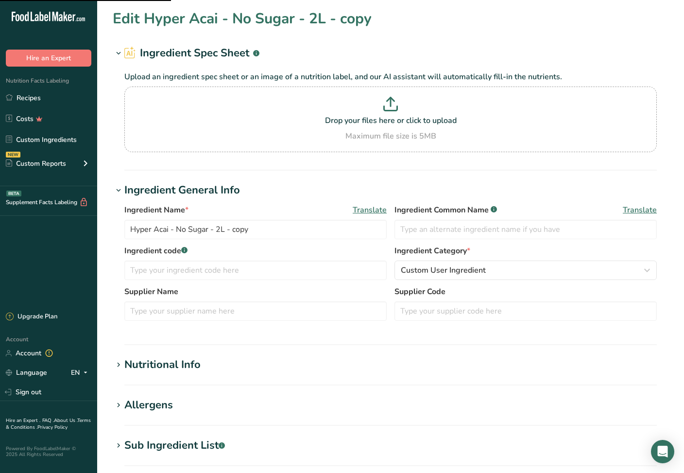
type input "Hyper Acai - No Sugar - 2L - mL"
click at [165, 306] on div "Nutritional Info" at bounding box center [162, 365] width 76 height 16
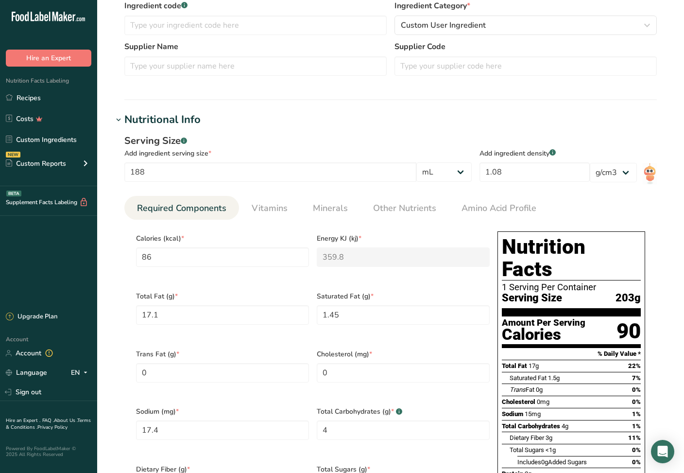
scroll to position [258, 0]
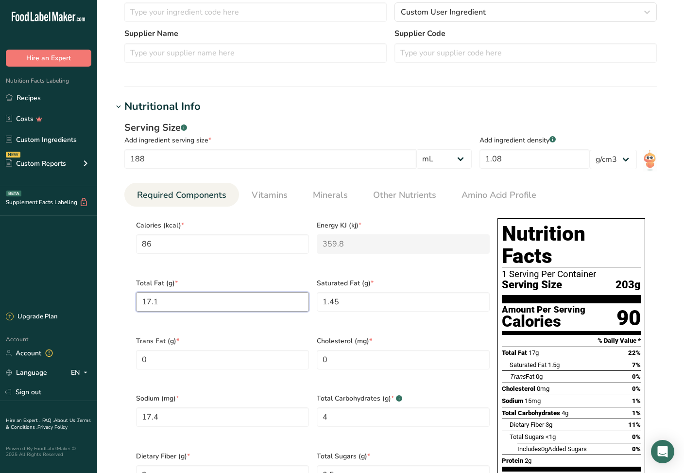
click at [146, 295] on Fat "17.1" at bounding box center [222, 301] width 173 height 19
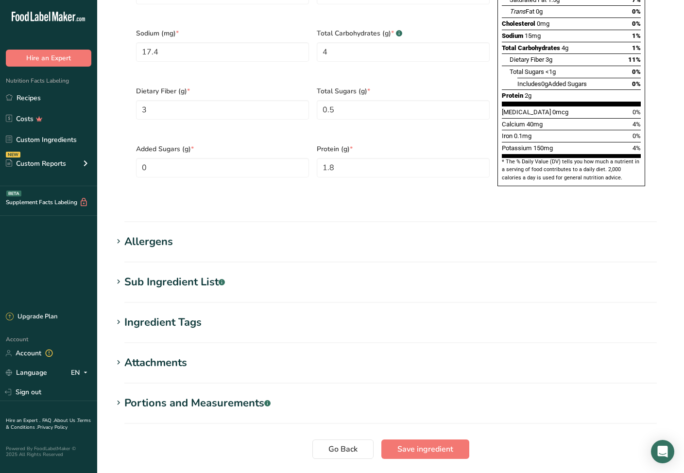
scroll to position [624, 0]
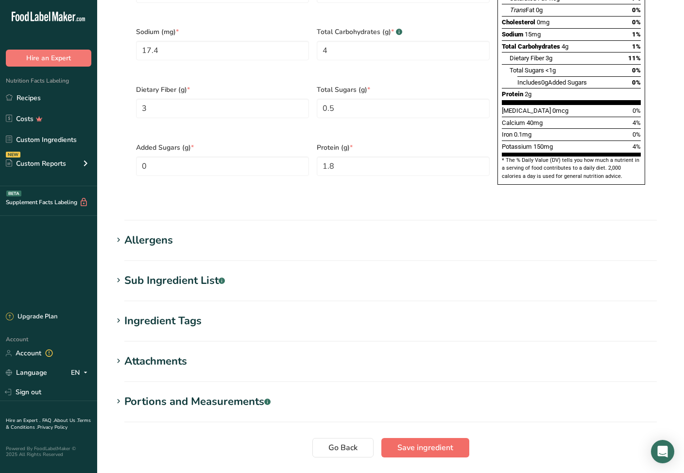
type Fat "7.1"
click at [424, 306] on span "Save ingredient" at bounding box center [425, 448] width 56 height 12
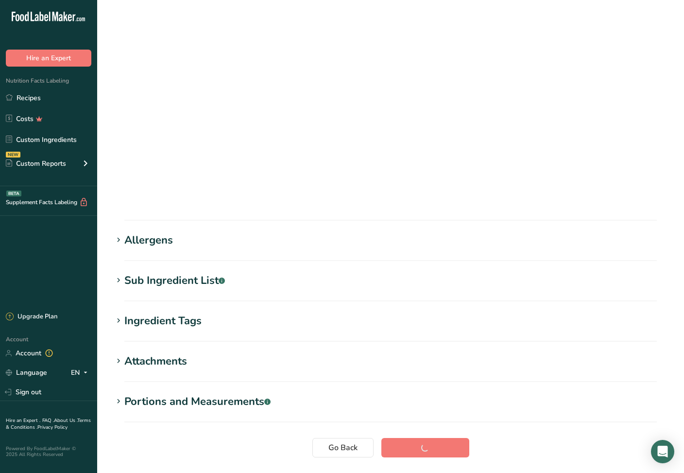
scroll to position [1, 0]
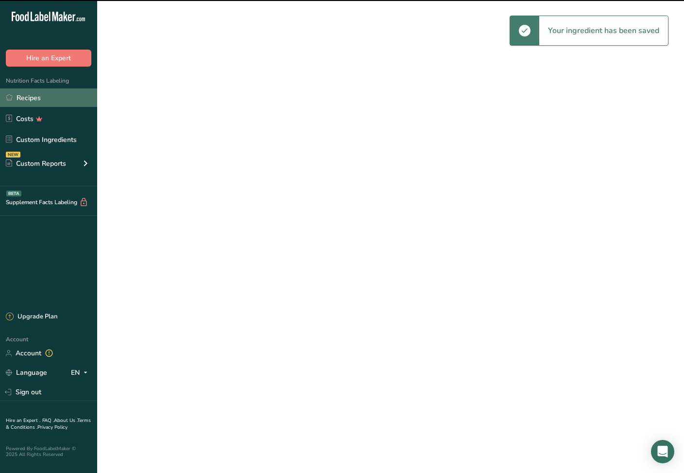
click at [39, 102] on link "Recipes" at bounding box center [48, 97] width 97 height 18
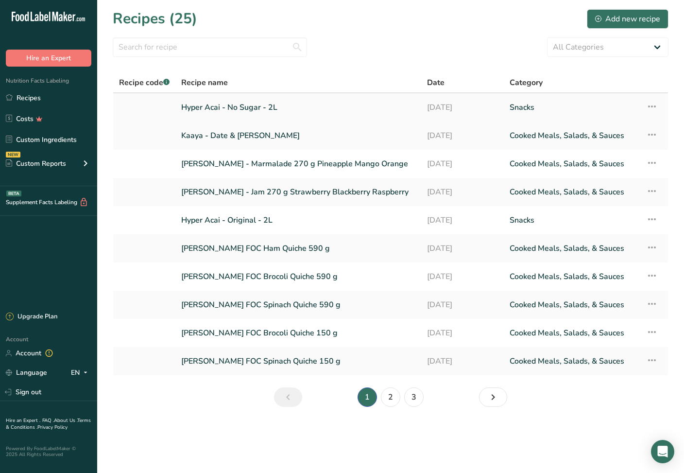
click at [250, 109] on link "Hyper Acai - No Sugar - 2L" at bounding box center [298, 107] width 234 height 20
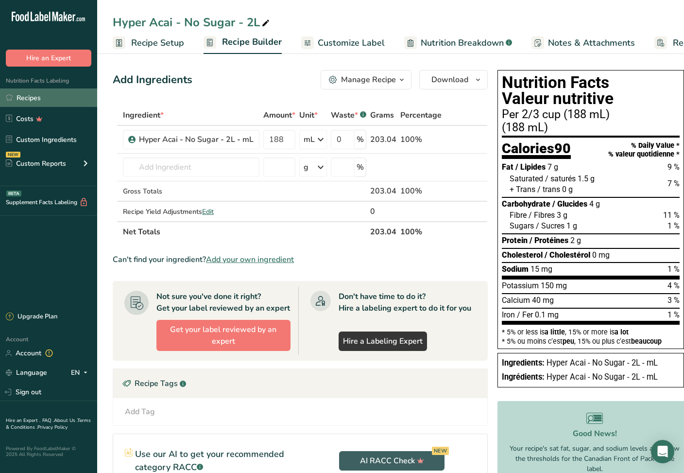
click at [31, 98] on link "Recipes" at bounding box center [48, 97] width 97 height 18
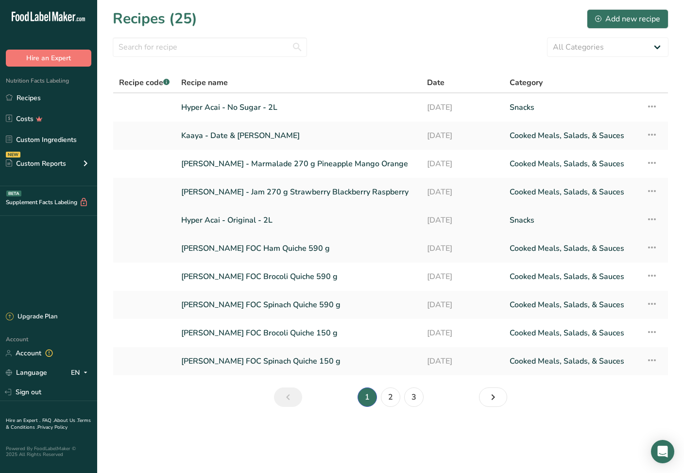
click at [237, 221] on link "Hyper Acai - Original - 2L" at bounding box center [298, 220] width 234 height 20
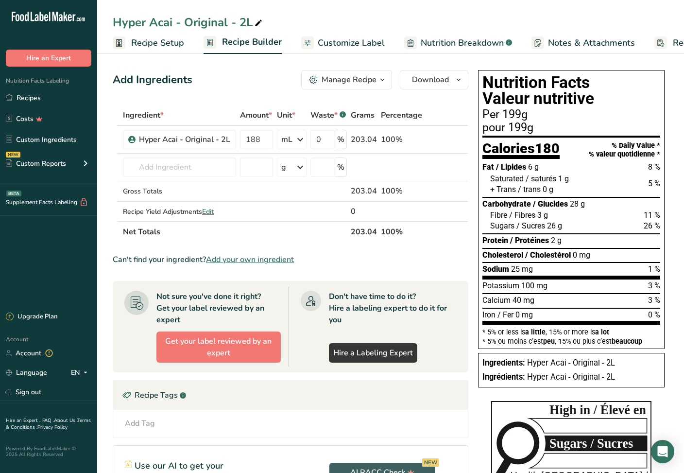
click at [175, 44] on span "Recipe Setup" at bounding box center [157, 42] width 53 height 13
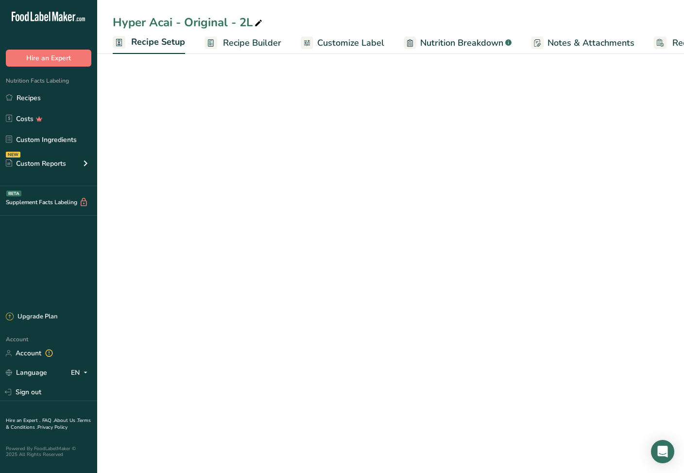
scroll to position [0, 3]
select select "17"
select select "22"
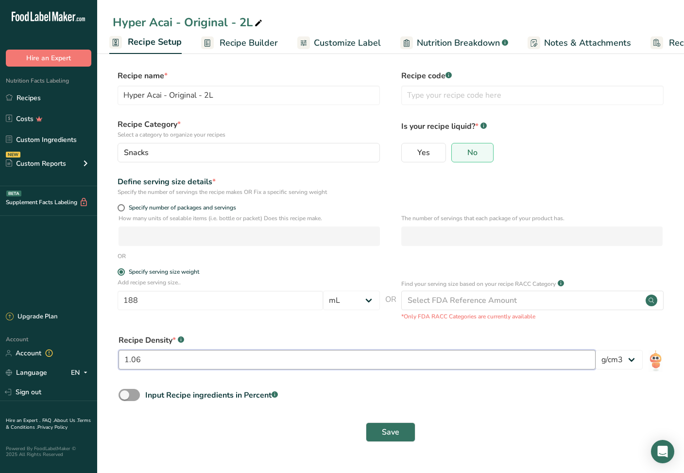
click at [142, 306] on input "1.06" at bounding box center [357, 359] width 477 height 19
type input "1.08"
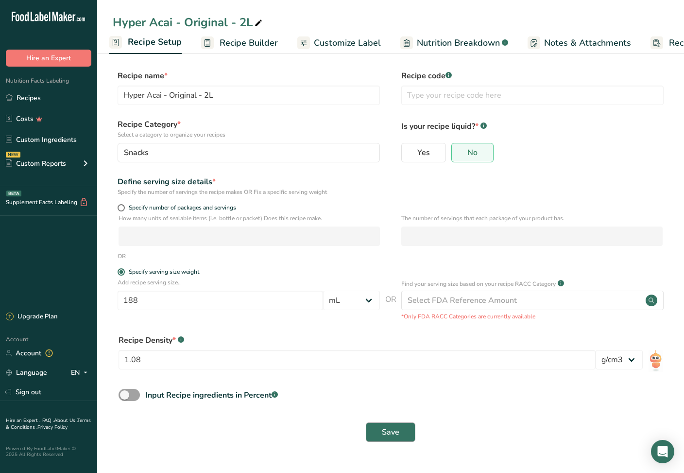
click at [398, 306] on span "Save" at bounding box center [390, 432] width 17 height 12
